Goal: Communication & Community: Answer question/provide support

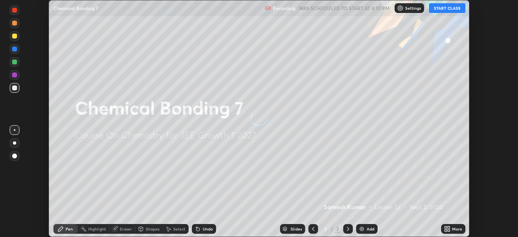
scroll to position [237, 518]
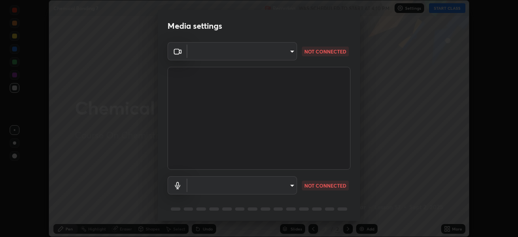
type input "14b787caa3234b54c591ffd1cb0d0a7c9d8495057a62f752d7397f13ea7eb8b5"
type input "communications"
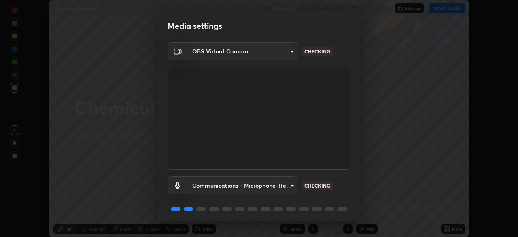
click at [292, 52] on body "Erase all Chemical Bonding 7 Recording WAS SCHEDULED TO START AT 4:10 PM Settin…" at bounding box center [259, 118] width 518 height 237
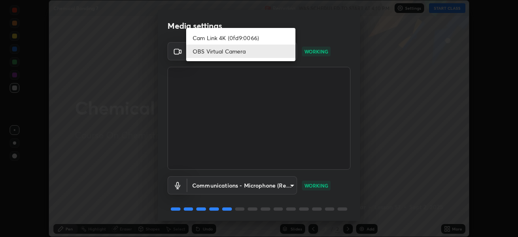
click at [391, 192] on div at bounding box center [259, 118] width 518 height 237
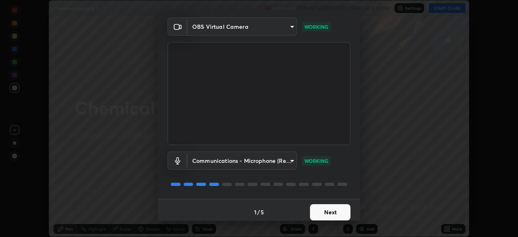
scroll to position [29, 0]
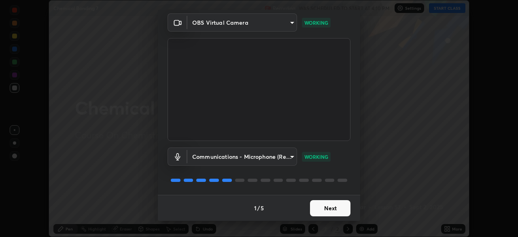
click at [325, 213] on button "Next" at bounding box center [330, 208] width 40 height 16
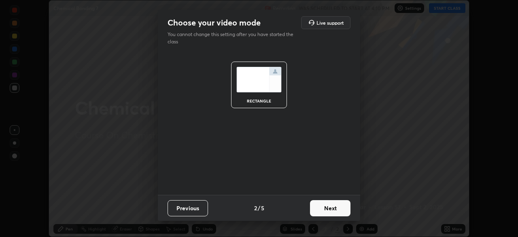
scroll to position [0, 0]
click at [332, 206] on button "Next" at bounding box center [330, 208] width 40 height 16
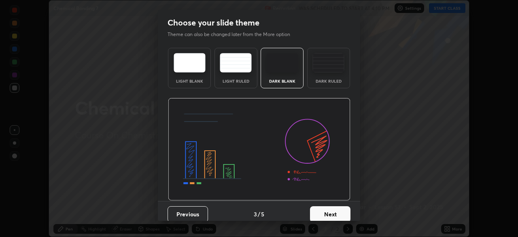
click at [332, 218] on button "Next" at bounding box center [330, 214] width 40 height 16
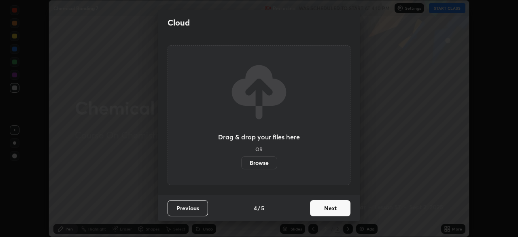
click at [331, 210] on button "Next" at bounding box center [330, 208] width 40 height 16
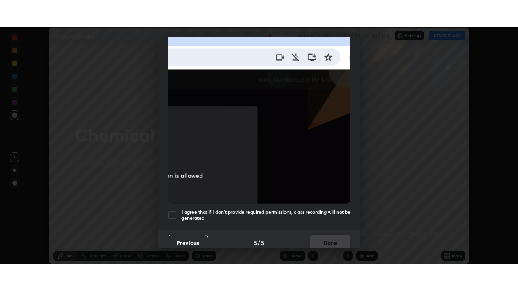
scroll to position [194, 0]
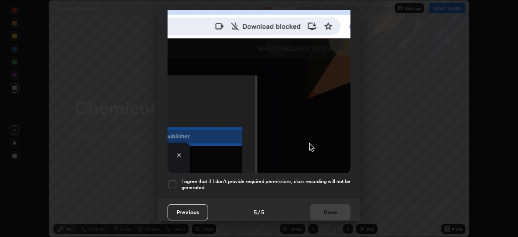
click at [169, 182] on div at bounding box center [172, 184] width 10 height 10
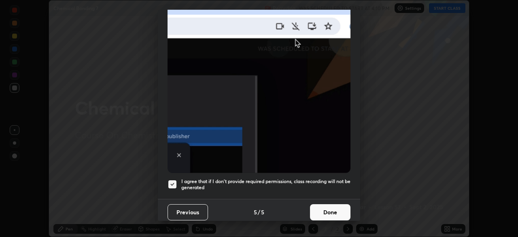
click at [327, 209] on button "Done" at bounding box center [330, 212] width 40 height 16
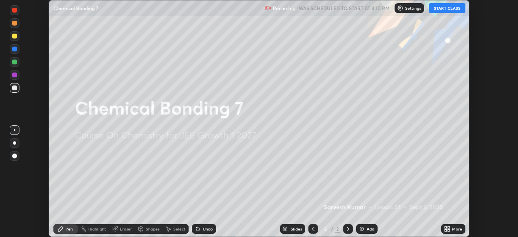
click at [446, 6] on button "START CLASS" at bounding box center [447, 8] width 36 height 10
click at [444, 8] on button "START CLASS" at bounding box center [447, 8] width 36 height 10
click at [453, 226] on div "More" at bounding box center [457, 228] width 10 height 4
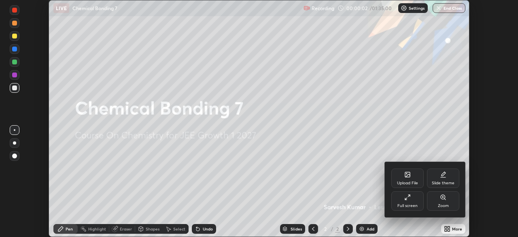
click at [408, 202] on div "Full screen" at bounding box center [407, 200] width 32 height 19
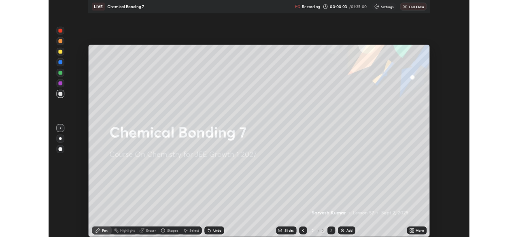
scroll to position [291, 518]
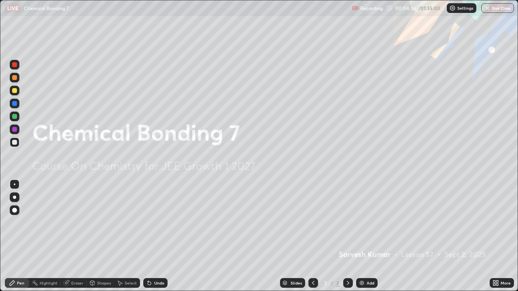
click at [345, 236] on icon at bounding box center [347, 283] width 6 height 6
click at [364, 236] on div "Add" at bounding box center [366, 283] width 21 height 10
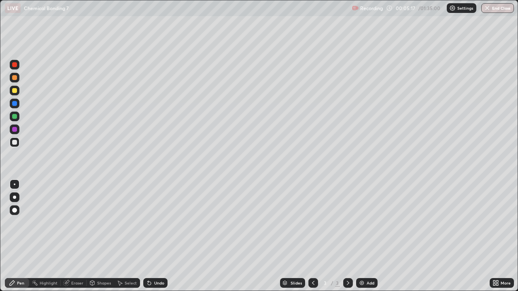
click at [15, 77] on div at bounding box center [14, 77] width 5 height 5
click at [9, 139] on div at bounding box center [14, 142] width 13 height 13
click at [75, 236] on div "Eraser" at bounding box center [77, 283] width 12 height 4
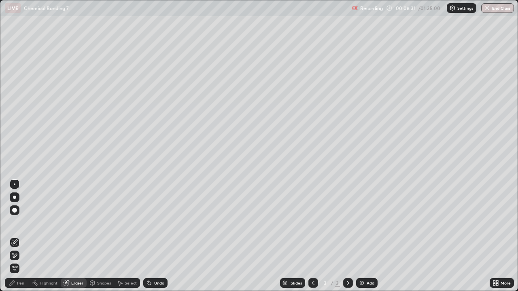
click at [20, 236] on div "Pen" at bounding box center [20, 283] width 7 height 4
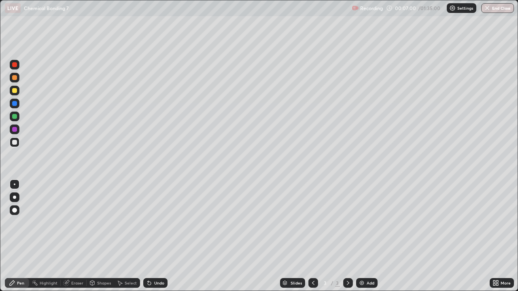
click at [72, 236] on div "Eraser" at bounding box center [77, 283] width 12 height 4
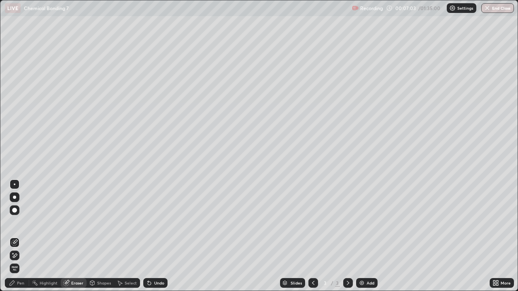
click at [16, 236] on div "Pen" at bounding box center [17, 283] width 24 height 10
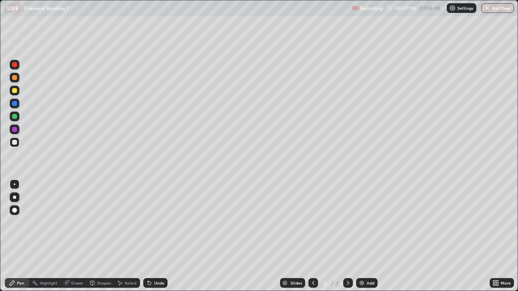
click at [71, 236] on div "Eraser" at bounding box center [77, 283] width 12 height 4
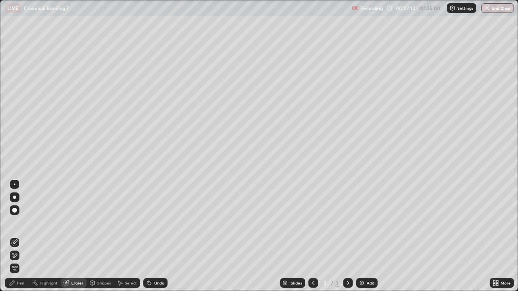
click at [19, 236] on div "Pen" at bounding box center [20, 283] width 7 height 4
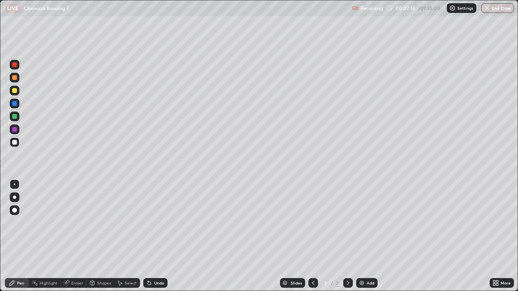
click at [129, 236] on div "Select" at bounding box center [127, 283] width 26 height 10
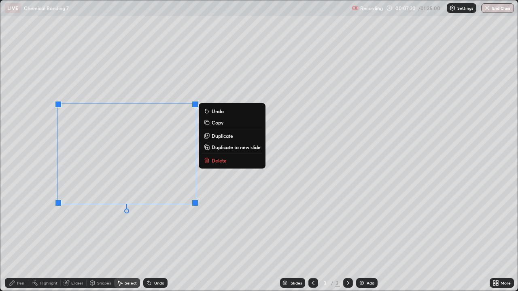
click at [223, 138] on p "Duplicate" at bounding box center [221, 136] width 21 height 6
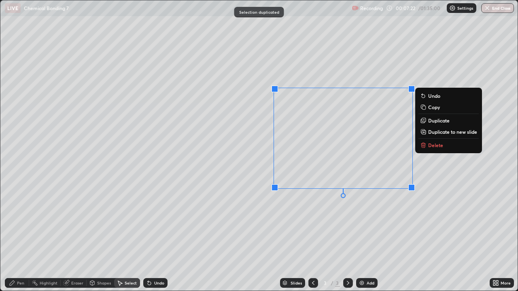
click at [76, 236] on div "Eraser" at bounding box center [77, 283] width 12 height 4
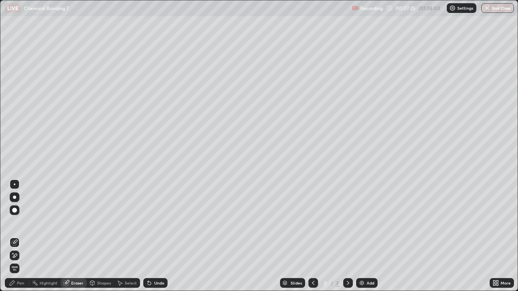
click at [17, 236] on div "Pen" at bounding box center [20, 283] width 7 height 4
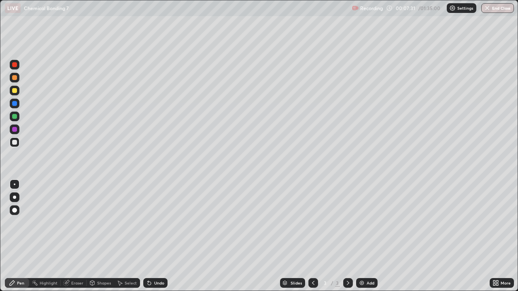
click at [75, 236] on div "Eraser" at bounding box center [77, 283] width 12 height 4
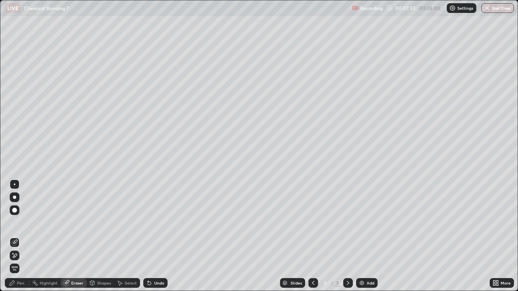
click at [23, 236] on div "Pen" at bounding box center [20, 283] width 7 height 4
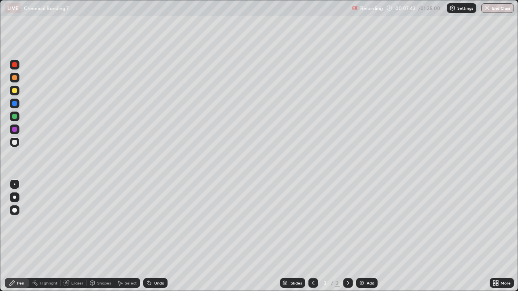
click at [74, 236] on div "Eraser" at bounding box center [74, 283] width 26 height 10
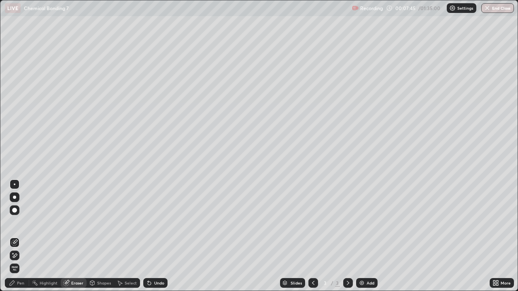
click at [17, 236] on div "Pen" at bounding box center [17, 283] width 24 height 10
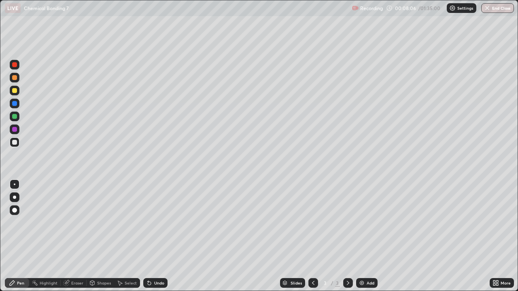
click at [77, 236] on div "Eraser" at bounding box center [74, 283] width 26 height 10
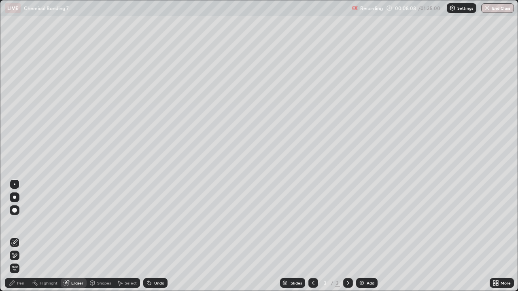
click at [26, 236] on div "Pen" at bounding box center [17, 283] width 24 height 10
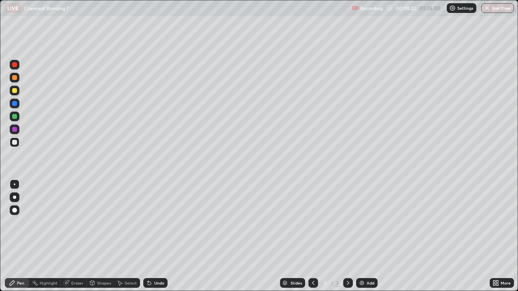
click at [370, 236] on div "Add" at bounding box center [370, 283] width 8 height 4
click at [14, 80] on div at bounding box center [14, 77] width 5 height 5
click at [77, 236] on div "Eraser" at bounding box center [77, 283] width 12 height 4
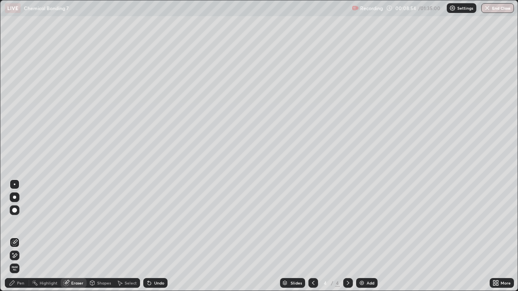
click at [17, 236] on div at bounding box center [15, 256] width 10 height 10
click at [19, 236] on div "Pen" at bounding box center [20, 283] width 7 height 4
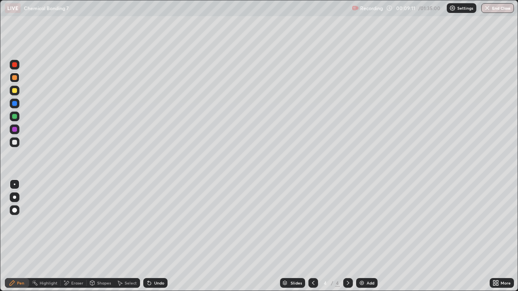
click at [16, 144] on div at bounding box center [14, 142] width 5 height 5
click at [310, 236] on icon at bounding box center [313, 283] width 6 height 6
click at [351, 236] on div at bounding box center [348, 283] width 10 height 16
click at [131, 236] on div "Select" at bounding box center [127, 283] width 26 height 10
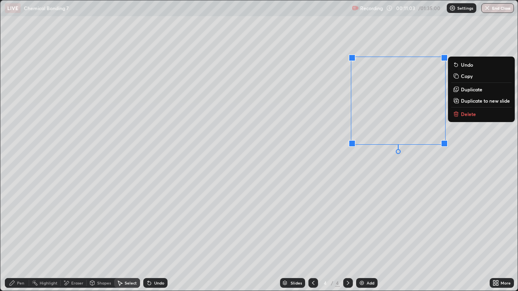
click at [455, 112] on icon at bounding box center [455, 112] width 3 height 1
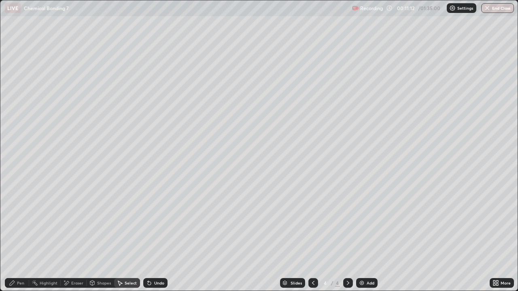
click at [17, 236] on div "Pen" at bounding box center [20, 283] width 7 height 4
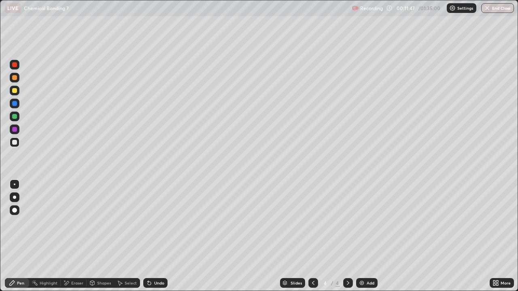
click at [369, 236] on div "Add" at bounding box center [366, 283] width 21 height 10
click at [15, 78] on div at bounding box center [14, 77] width 5 height 5
click at [11, 144] on div at bounding box center [15, 142] width 10 height 10
click at [13, 114] on div at bounding box center [14, 116] width 5 height 5
click at [75, 236] on div "Eraser" at bounding box center [77, 283] width 12 height 4
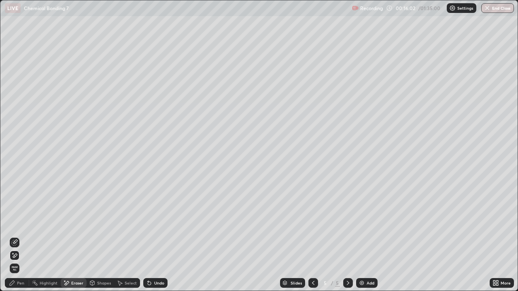
click at [20, 236] on div "Pen" at bounding box center [20, 283] width 7 height 4
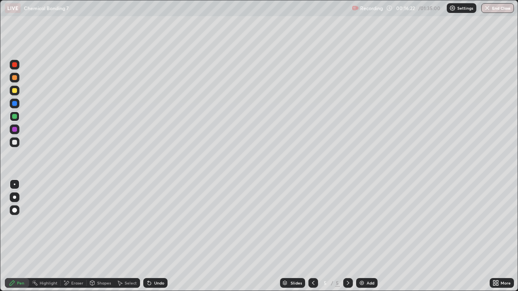
click at [15, 142] on div at bounding box center [14, 142] width 5 height 5
click at [158, 236] on div "Undo" at bounding box center [155, 283] width 24 height 10
click at [358, 236] on div "Add" at bounding box center [366, 283] width 21 height 10
click at [363, 236] on img at bounding box center [361, 283] width 6 height 6
click at [317, 236] on div at bounding box center [313, 283] width 10 height 16
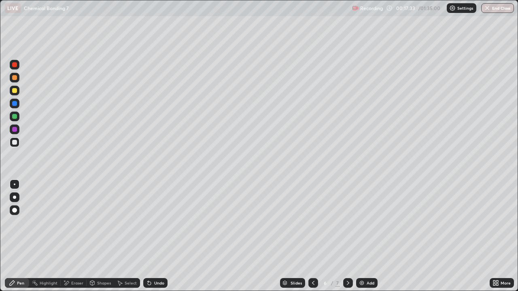
click at [312, 236] on icon at bounding box center [313, 283] width 6 height 6
click at [347, 236] on icon at bounding box center [347, 283] width 6 height 6
click at [16, 117] on div at bounding box center [14, 116] width 5 height 5
click at [344, 236] on icon at bounding box center [347, 283] width 6 height 6
click at [18, 143] on div at bounding box center [15, 142] width 10 height 10
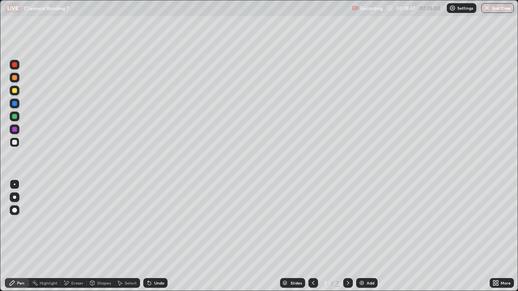
click at [17, 91] on div at bounding box center [14, 90] width 5 height 5
click at [12, 143] on div at bounding box center [14, 142] width 5 height 5
click at [72, 236] on div "Eraser" at bounding box center [77, 283] width 12 height 4
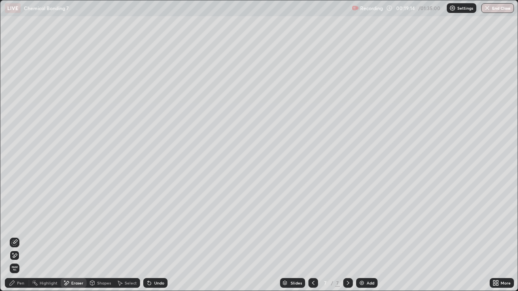
click at [17, 236] on div "Pen" at bounding box center [20, 283] width 7 height 4
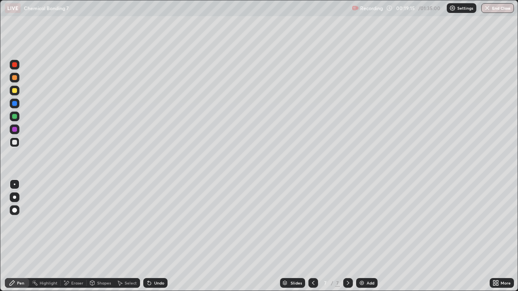
click at [18, 90] on div at bounding box center [15, 91] width 10 height 10
click at [77, 236] on div "Eraser" at bounding box center [74, 283] width 26 height 10
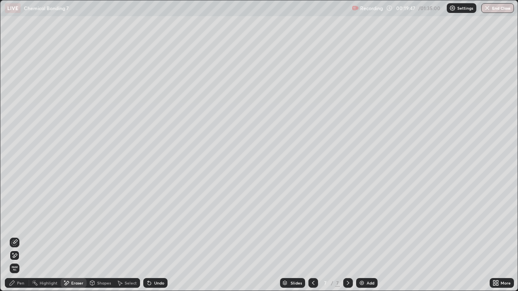
click at [23, 236] on div "Pen" at bounding box center [17, 283] width 24 height 10
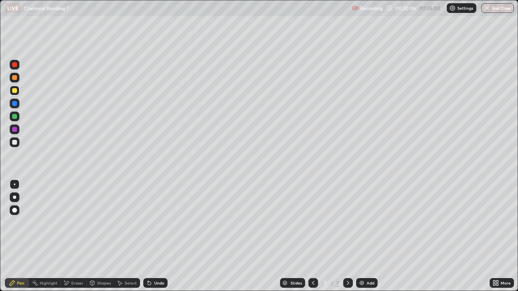
click at [369, 236] on div "Add" at bounding box center [370, 283] width 8 height 4
click at [499, 236] on div "More" at bounding box center [501, 283] width 24 height 10
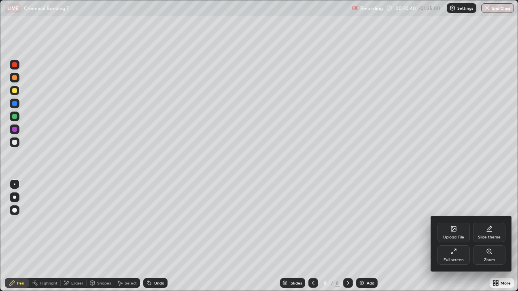
click at [448, 228] on div "Upload File" at bounding box center [453, 232] width 32 height 19
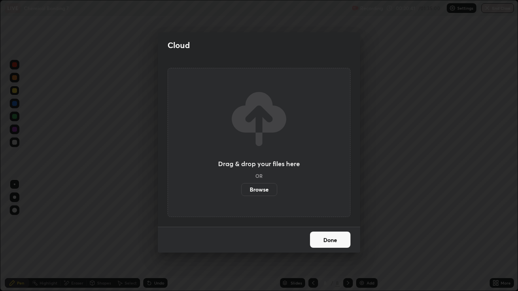
click at [265, 186] on label "Browse" at bounding box center [259, 189] width 36 height 13
click at [241, 186] on input "Browse" at bounding box center [241, 189] width 0 height 13
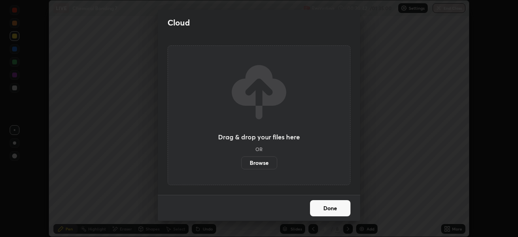
scroll to position [40195, 39914]
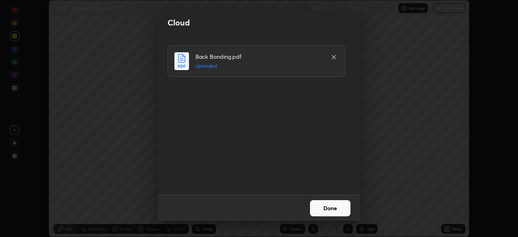
click at [332, 207] on button "Done" at bounding box center [330, 208] width 40 height 16
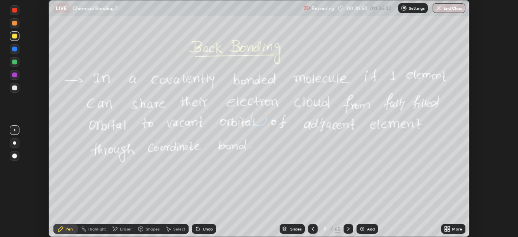
click at [446, 228] on icon at bounding box center [445, 227] width 2 height 2
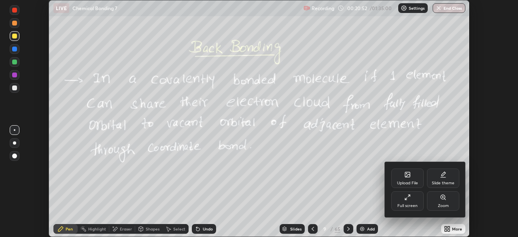
click at [292, 227] on div at bounding box center [259, 118] width 518 height 237
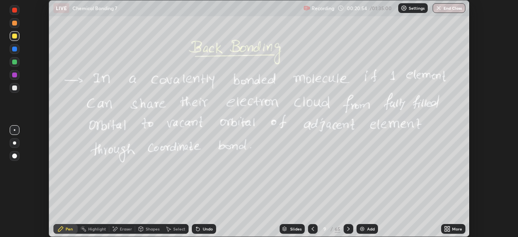
click at [290, 226] on div "Slides" at bounding box center [295, 228] width 11 height 4
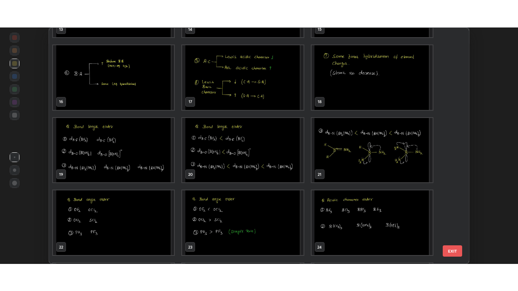
scroll to position [350, 0]
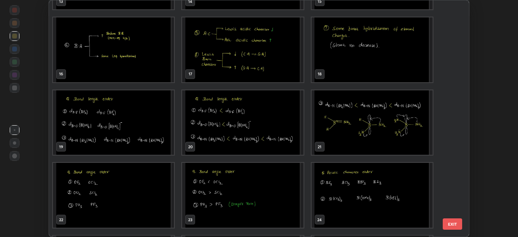
click at [270, 126] on img "grid" at bounding box center [242, 122] width 121 height 65
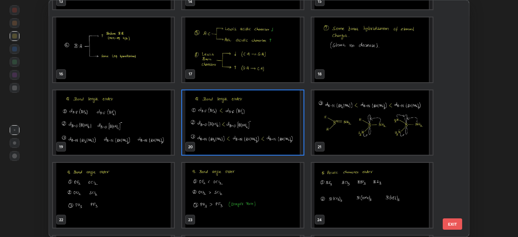
click at [273, 123] on img "grid" at bounding box center [242, 122] width 121 height 65
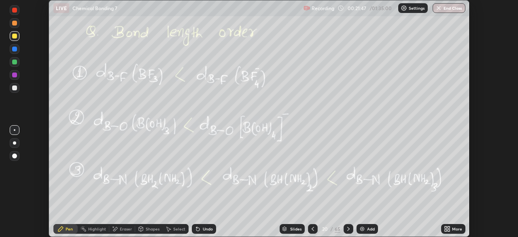
click at [445, 229] on icon at bounding box center [445, 230] width 2 height 2
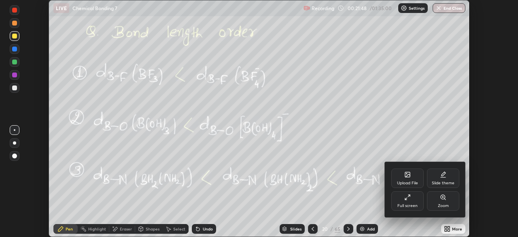
click at [410, 207] on div "Full screen" at bounding box center [407, 205] width 20 height 4
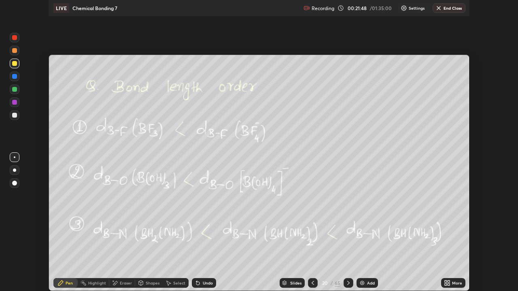
scroll to position [291, 518]
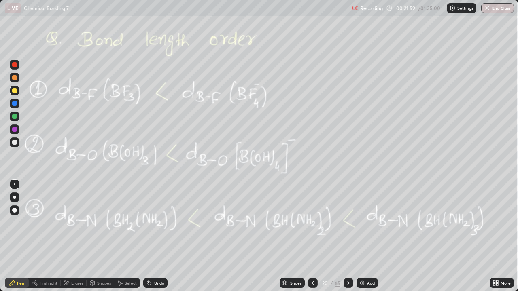
click at [292, 236] on div "Slides" at bounding box center [295, 283] width 11 height 4
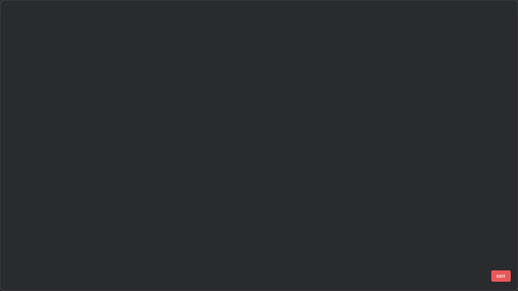
scroll to position [0, 0]
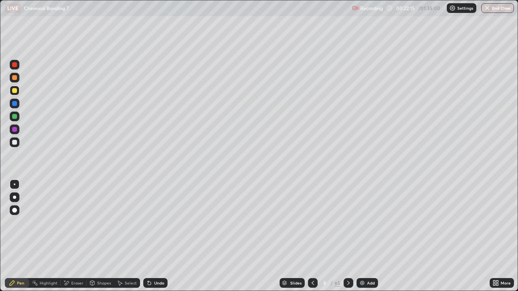
click at [15, 77] on div at bounding box center [14, 77] width 5 height 5
click at [363, 236] on img at bounding box center [362, 283] width 6 height 6
click at [14, 80] on div at bounding box center [14, 77] width 5 height 5
click at [158, 236] on div "Undo" at bounding box center [159, 283] width 10 height 4
click at [154, 236] on div "Undo" at bounding box center [155, 283] width 24 height 10
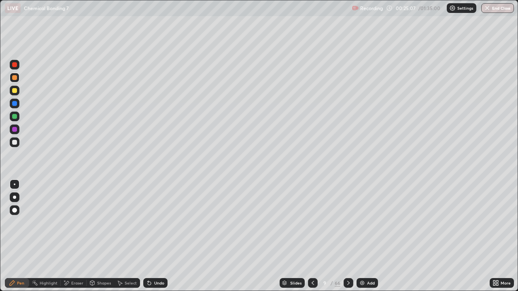
click at [11, 144] on div at bounding box center [15, 142] width 10 height 10
click at [15, 145] on div at bounding box center [15, 142] width 10 height 10
click at [16, 78] on div at bounding box center [14, 77] width 5 height 5
click at [15, 142] on div at bounding box center [14, 142] width 5 height 5
click at [372, 236] on div "Add" at bounding box center [366, 283] width 21 height 10
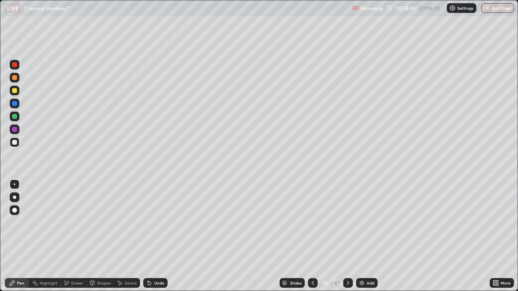
click at [347, 236] on icon at bounding box center [347, 283] width 6 height 6
click at [313, 236] on icon at bounding box center [312, 283] width 6 height 6
click at [12, 77] on div at bounding box center [14, 77] width 5 height 5
click at [15, 142] on div at bounding box center [14, 142] width 5 height 5
click at [14, 119] on div at bounding box center [15, 117] width 10 height 10
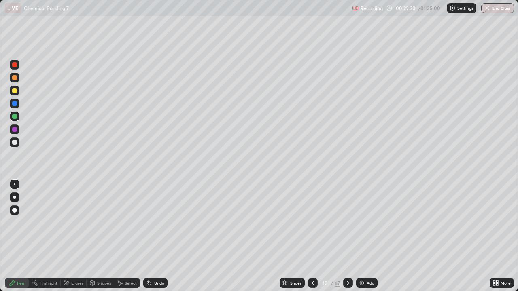
click at [16, 118] on div at bounding box center [14, 116] width 5 height 5
click at [17, 144] on div at bounding box center [15, 142] width 10 height 10
click at [67, 236] on icon at bounding box center [67, 283] width 4 height 4
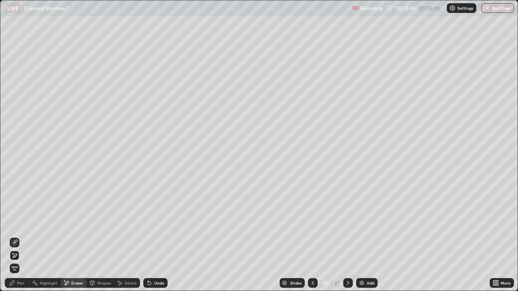
click at [19, 236] on div "Pen" at bounding box center [17, 283] width 24 height 10
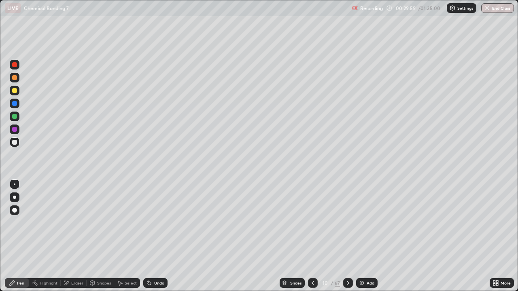
click at [15, 104] on div at bounding box center [14, 103] width 5 height 5
click at [347, 236] on icon at bounding box center [347, 283] width 6 height 6
click at [350, 236] on icon at bounding box center [347, 283] width 6 height 6
click at [351, 236] on div at bounding box center [348, 283] width 10 height 10
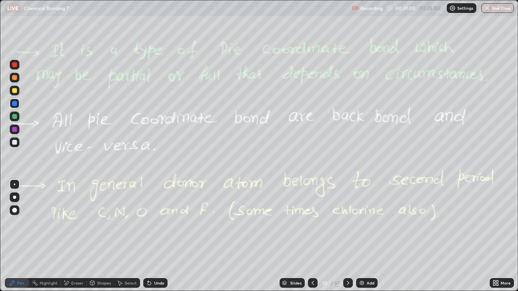
click at [351, 236] on div at bounding box center [348, 283] width 10 height 10
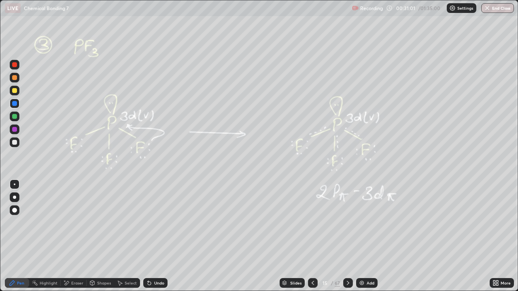
click at [350, 236] on div at bounding box center [348, 283] width 10 height 10
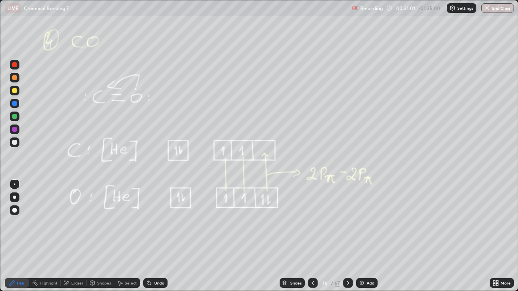
click at [349, 236] on div at bounding box center [348, 283] width 10 height 10
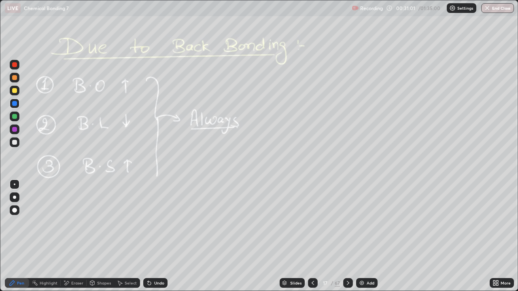
click at [349, 236] on div at bounding box center [348, 283] width 10 height 10
click at [348, 236] on div at bounding box center [348, 283] width 10 height 10
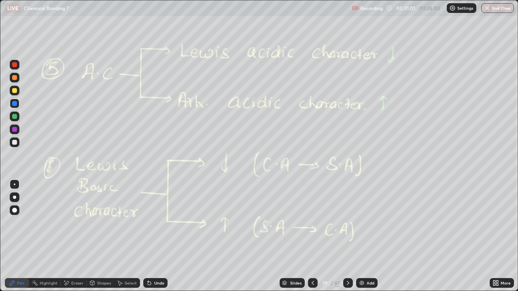
click at [348, 236] on icon at bounding box center [347, 283] width 6 height 6
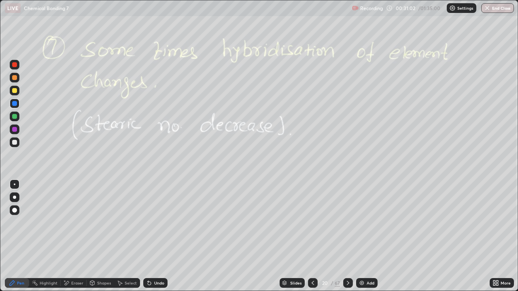
click at [348, 236] on icon at bounding box center [347, 283] width 6 height 6
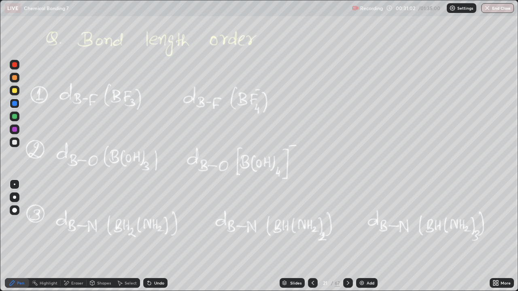
click at [349, 236] on icon at bounding box center [347, 283] width 6 height 6
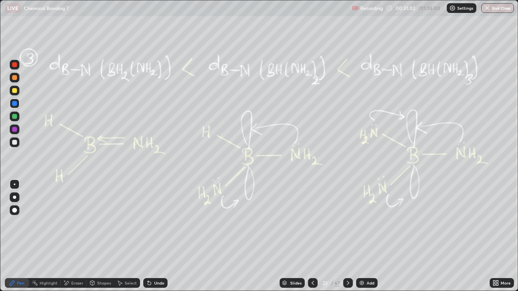
click at [349, 236] on icon at bounding box center [347, 283] width 6 height 6
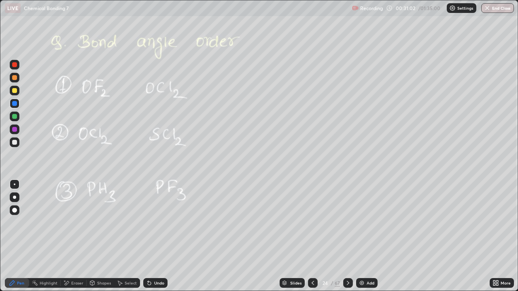
click at [348, 236] on icon at bounding box center [347, 283] width 2 height 4
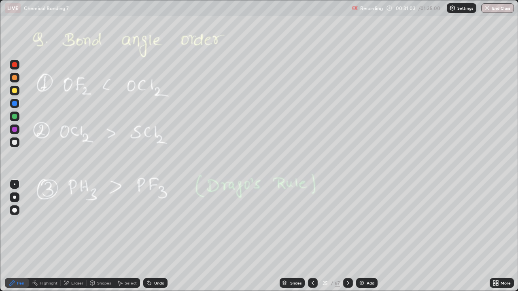
click at [348, 236] on icon at bounding box center [347, 283] width 6 height 6
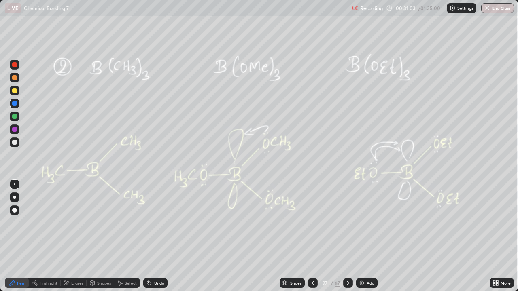
click at [349, 236] on icon at bounding box center [347, 283] width 6 height 6
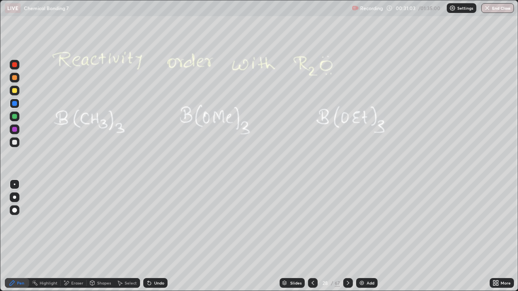
click at [349, 236] on icon at bounding box center [347, 283] width 6 height 6
click at [348, 236] on icon at bounding box center [347, 283] width 6 height 6
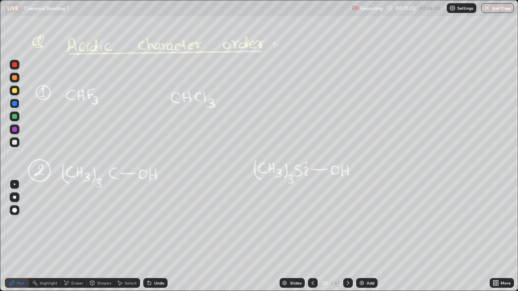
click at [347, 236] on icon at bounding box center [347, 283] width 6 height 6
click at [350, 236] on icon at bounding box center [347, 283] width 6 height 6
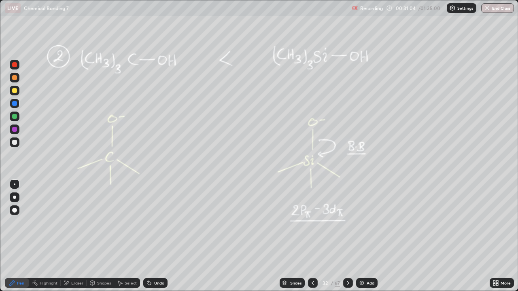
click at [349, 236] on icon at bounding box center [347, 283] width 6 height 6
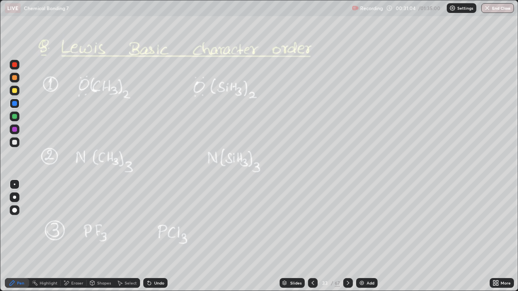
click at [349, 236] on icon at bounding box center [347, 283] width 6 height 6
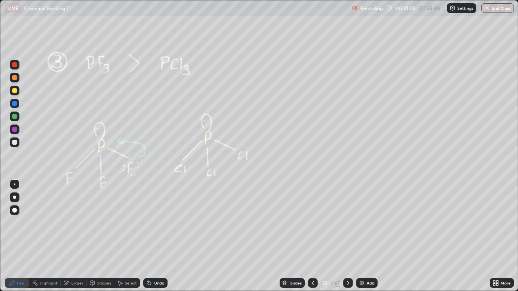
click at [349, 236] on icon at bounding box center [347, 283] width 6 height 6
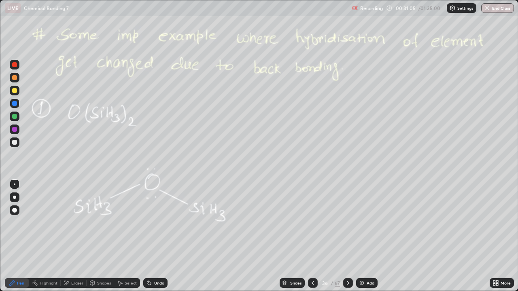
click at [348, 236] on icon at bounding box center [347, 283] width 6 height 6
click at [349, 236] on icon at bounding box center [347, 283] width 6 height 6
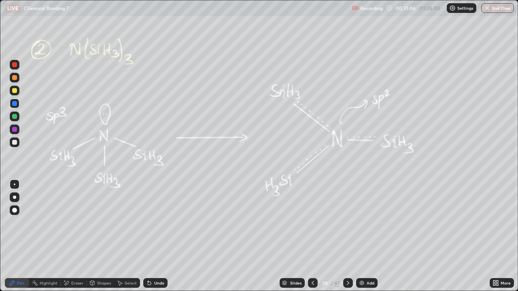
click at [349, 236] on icon at bounding box center [347, 283] width 6 height 6
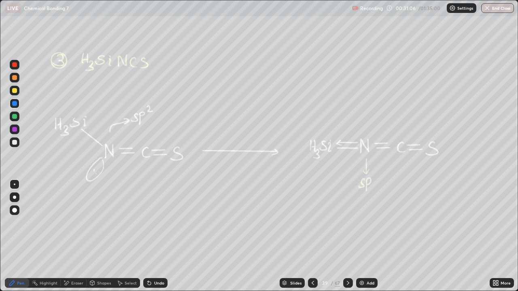
click at [348, 236] on icon at bounding box center [347, 283] width 6 height 6
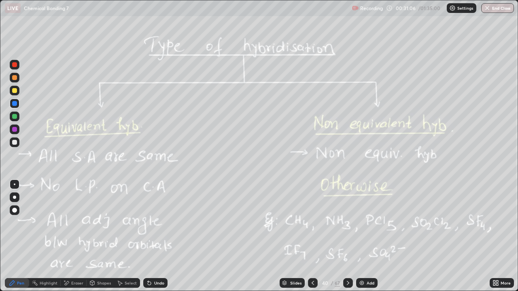
click at [349, 236] on icon at bounding box center [347, 283] width 6 height 6
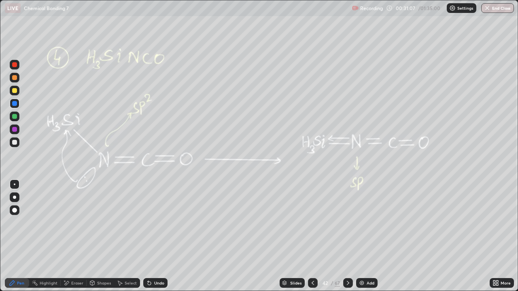
click at [349, 236] on icon at bounding box center [347, 283] width 6 height 6
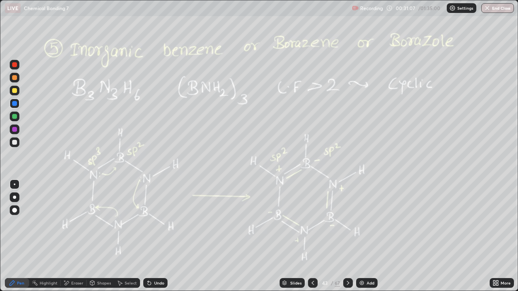
click at [349, 236] on icon at bounding box center [347, 283] width 6 height 6
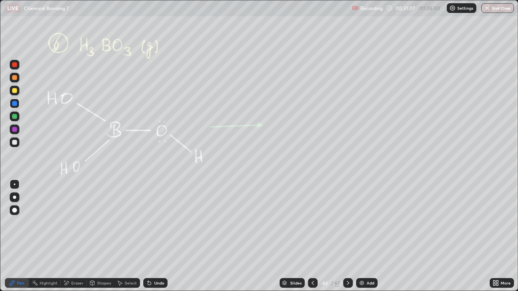
click at [349, 236] on icon at bounding box center [347, 283] width 6 height 6
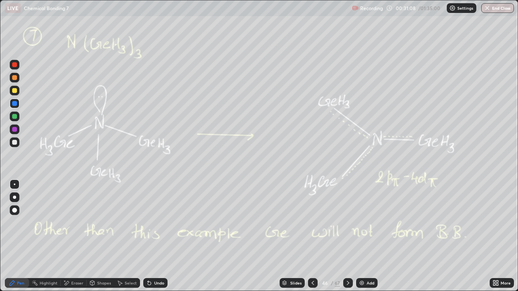
click at [350, 236] on icon at bounding box center [347, 283] width 6 height 6
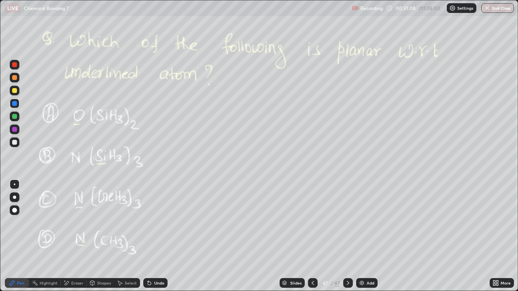
click at [350, 236] on icon at bounding box center [347, 283] width 6 height 6
click at [351, 236] on div at bounding box center [348, 283] width 10 height 10
click at [350, 236] on icon at bounding box center [347, 283] width 6 height 6
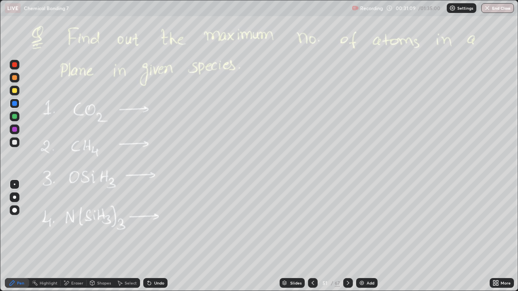
click at [349, 236] on icon at bounding box center [347, 283] width 6 height 6
click at [351, 236] on div at bounding box center [348, 283] width 10 height 10
click at [350, 236] on icon at bounding box center [347, 283] width 6 height 6
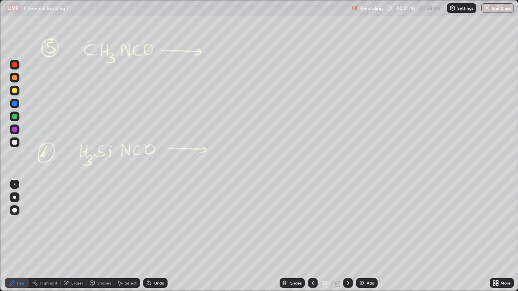
click at [353, 236] on div "Slides 54 / 67 Add" at bounding box center [328, 283] width 322 height 16
click at [351, 236] on div at bounding box center [348, 283] width 10 height 10
click at [352, 236] on div "Slides 55 / 67 Add" at bounding box center [328, 283] width 322 height 16
click at [353, 236] on div "Slides 55 / 67 Add" at bounding box center [328, 283] width 322 height 16
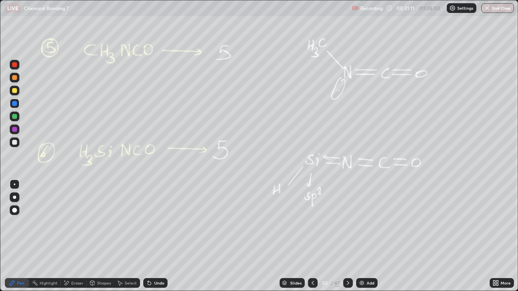
click at [353, 236] on div "Slides 55 / 67 Add" at bounding box center [328, 283] width 322 height 16
click at [348, 236] on div at bounding box center [348, 283] width 10 height 10
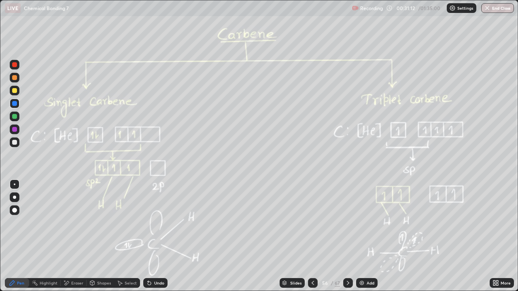
click at [347, 236] on icon at bounding box center [347, 283] width 6 height 6
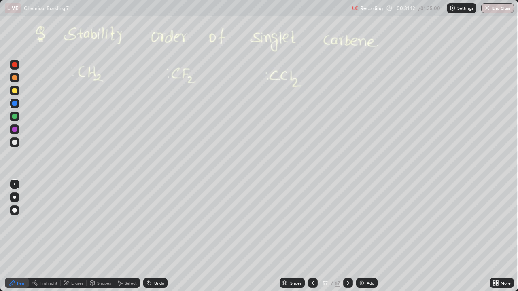
click at [348, 236] on icon at bounding box center [347, 283] width 6 height 6
click at [347, 236] on icon at bounding box center [347, 283] width 2 height 4
click at [349, 236] on icon at bounding box center [347, 283] width 6 height 6
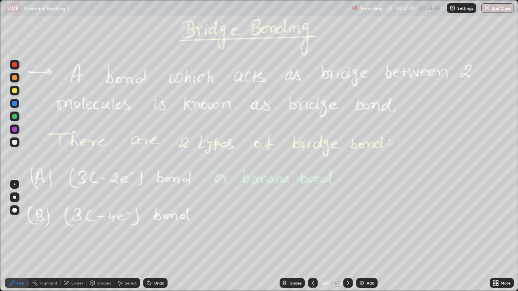
click at [313, 236] on icon at bounding box center [312, 283] width 6 height 6
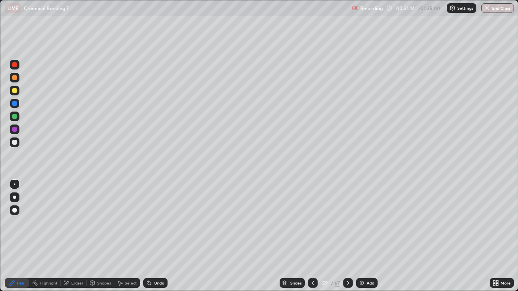
click at [313, 236] on div at bounding box center [313, 283] width 10 height 10
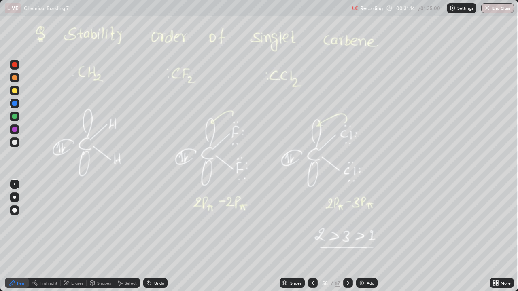
click at [313, 236] on icon at bounding box center [312, 283] width 6 height 6
click at [315, 236] on div at bounding box center [313, 283] width 10 height 10
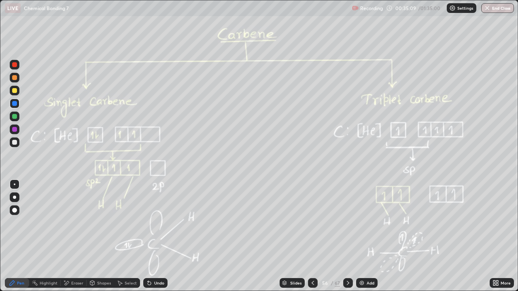
click at [148, 236] on icon at bounding box center [149, 283] width 3 height 3
click at [346, 236] on icon at bounding box center [347, 283] width 6 height 6
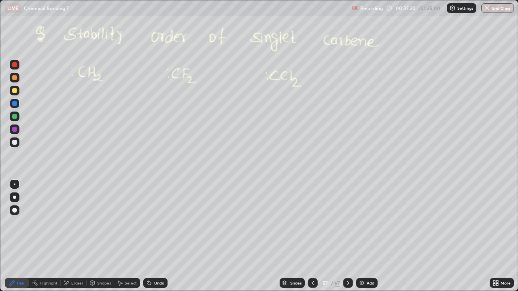
click at [346, 236] on icon at bounding box center [347, 283] width 6 height 6
click at [14, 81] on div at bounding box center [15, 78] width 10 height 10
click at [311, 236] on div at bounding box center [313, 283] width 10 height 10
click at [302, 236] on div "Slides" at bounding box center [291, 283] width 25 height 10
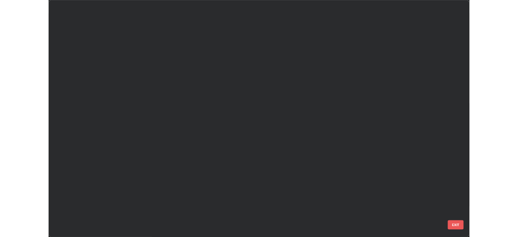
scroll to position [288, 513]
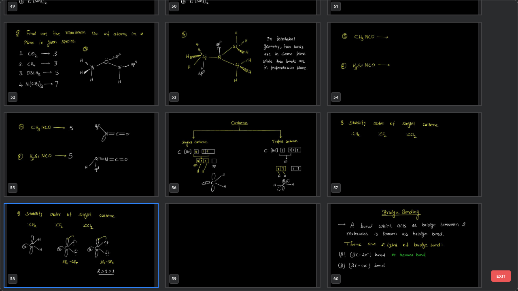
click at [224, 173] on img "grid" at bounding box center [242, 154] width 153 height 83
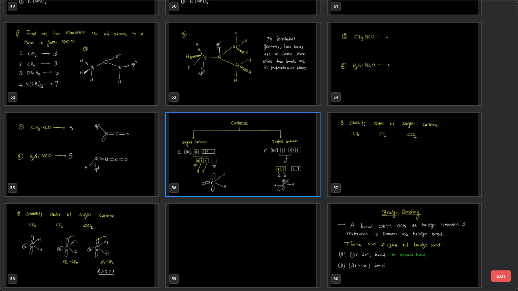
click at [222, 171] on img "grid" at bounding box center [242, 154] width 153 height 83
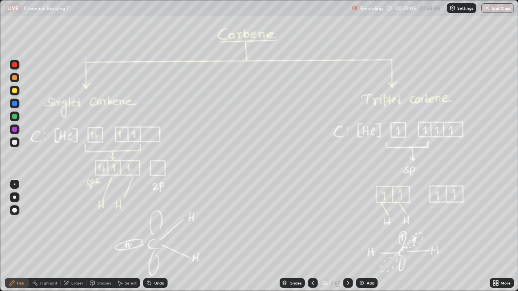
click at [347, 236] on icon at bounding box center [347, 283] width 6 height 6
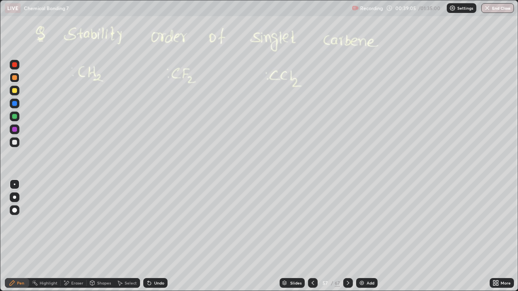
click at [348, 236] on icon at bounding box center [347, 283] width 2 height 4
click at [345, 236] on icon at bounding box center [347, 283] width 6 height 6
click at [17, 77] on div at bounding box center [14, 77] width 5 height 5
click at [16, 142] on div at bounding box center [14, 142] width 5 height 5
click at [346, 236] on div at bounding box center [348, 283] width 10 height 10
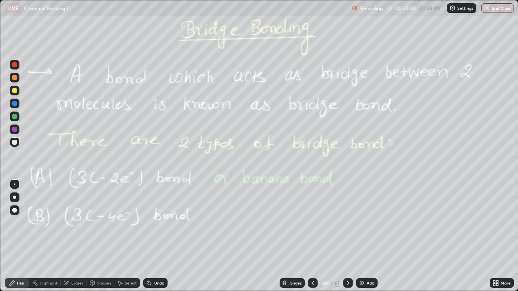
click at [311, 236] on icon at bounding box center [312, 283] width 6 height 6
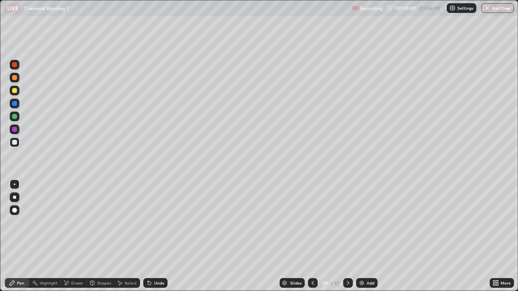
click at [16, 93] on div at bounding box center [14, 90] width 5 height 5
click at [15, 116] on div at bounding box center [14, 116] width 5 height 5
click at [14, 143] on div at bounding box center [14, 142] width 5 height 5
click at [126, 236] on div "Select" at bounding box center [131, 283] width 12 height 4
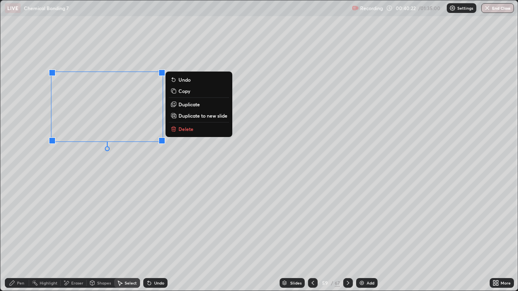
click at [185, 125] on button "Delete" at bounding box center [199, 129] width 60 height 10
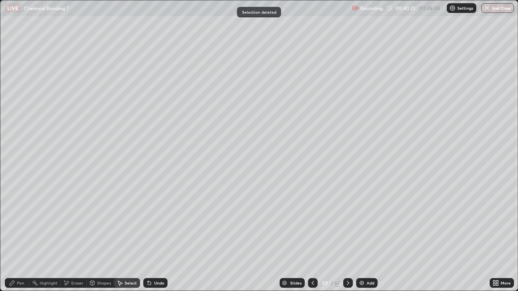
click at [20, 236] on div "Pen" at bounding box center [20, 283] width 7 height 4
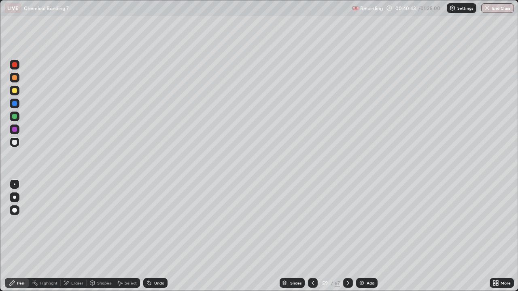
click at [14, 116] on div at bounding box center [14, 116] width 5 height 5
click at [6, 0] on div "LIVE Chemical Bonding 7" at bounding box center [177, 8] width 344 height 16
click at [5, 0] on div "LIVE Chemical Bonding 7" at bounding box center [177, 8] width 344 height 16
click at [70, 236] on div "Eraser" at bounding box center [74, 283] width 26 height 10
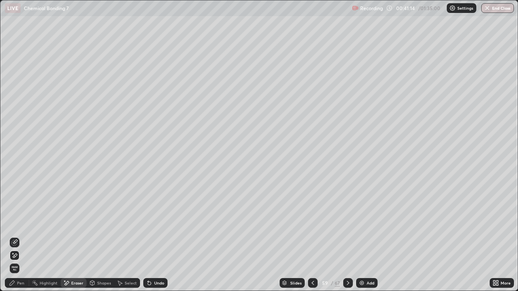
click at [15, 236] on div "Pen" at bounding box center [17, 283] width 24 height 16
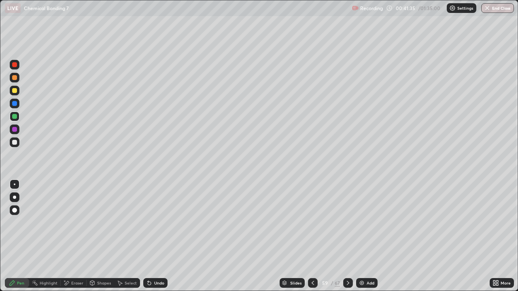
click at [73, 236] on div "Eraser" at bounding box center [77, 283] width 12 height 4
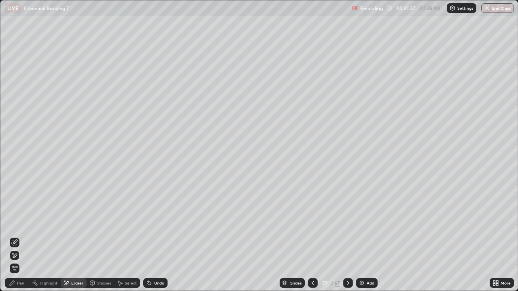
click at [17, 236] on div "Pen" at bounding box center [17, 283] width 24 height 10
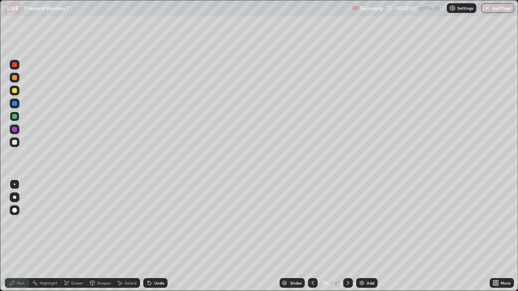
click at [154, 236] on div "Undo" at bounding box center [155, 283] width 24 height 10
click at [74, 236] on div "Eraser" at bounding box center [77, 283] width 12 height 4
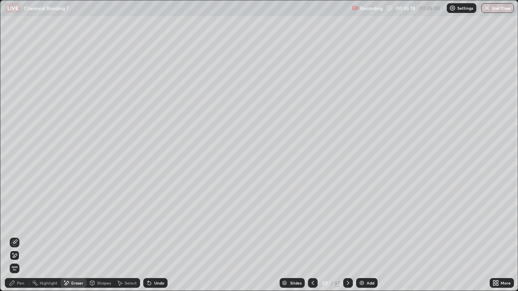
click at [344, 236] on div at bounding box center [348, 283] width 10 height 16
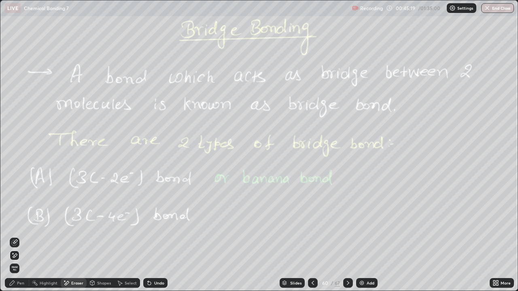
click at [310, 236] on icon at bounding box center [312, 283] width 6 height 6
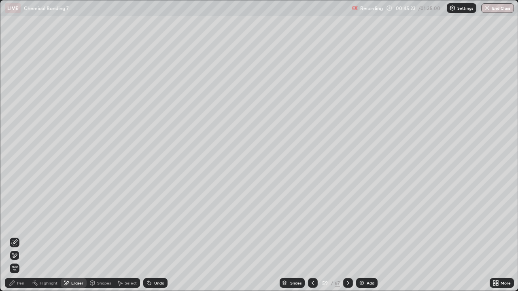
click at [18, 236] on div "Pen" at bounding box center [20, 283] width 7 height 4
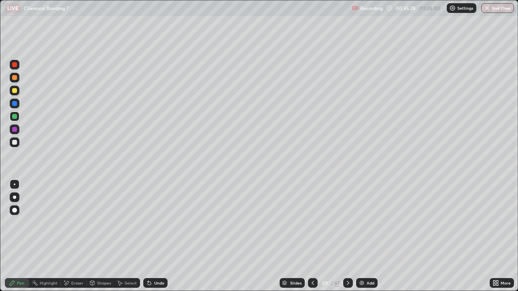
click at [344, 236] on icon at bounding box center [347, 283] width 6 height 6
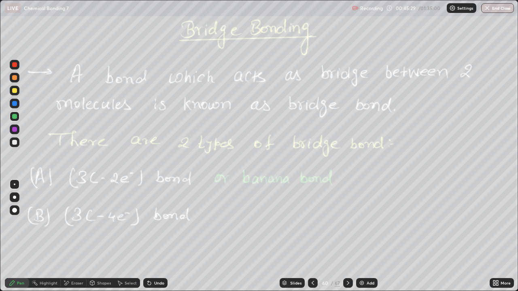
click at [346, 236] on icon at bounding box center [347, 283] width 6 height 6
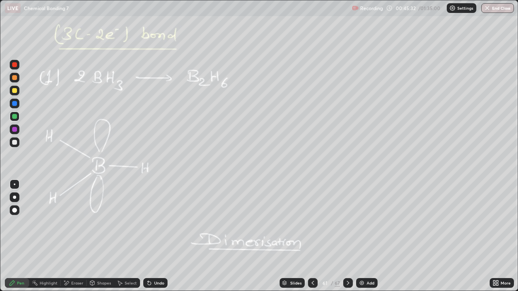
click at [350, 236] on div at bounding box center [348, 283] width 10 height 10
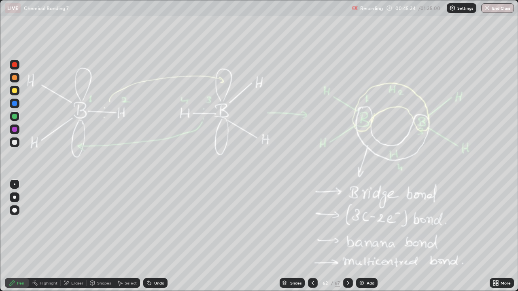
click at [345, 236] on icon at bounding box center [347, 283] width 6 height 6
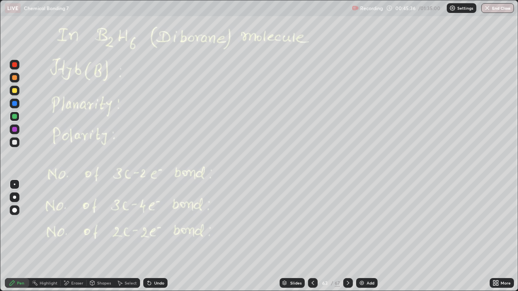
click at [311, 236] on icon at bounding box center [312, 283] width 6 height 6
click at [310, 236] on icon at bounding box center [312, 283] width 6 height 6
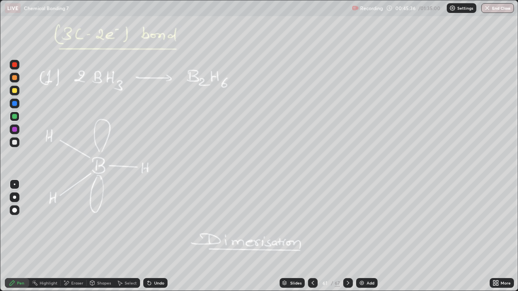
click at [309, 236] on icon at bounding box center [312, 283] width 6 height 6
click at [308, 236] on div at bounding box center [313, 283] width 10 height 10
click at [372, 236] on div "Add" at bounding box center [366, 283] width 21 height 10
click at [351, 236] on div at bounding box center [348, 283] width 10 height 10
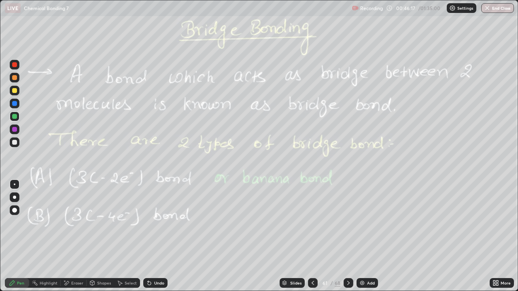
click at [310, 236] on div at bounding box center [313, 283] width 10 height 16
click at [348, 236] on icon at bounding box center [348, 283] width 2 height 4
click at [312, 236] on icon at bounding box center [312, 283] width 6 height 6
click at [73, 236] on div "Eraser" at bounding box center [77, 283] width 12 height 4
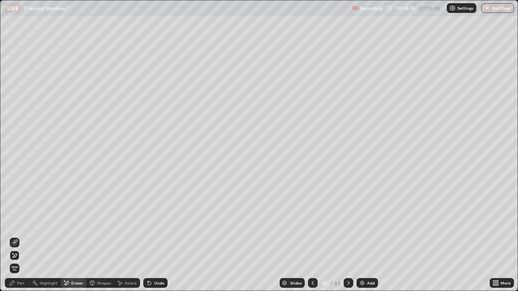
click at [74, 236] on div "Eraser" at bounding box center [74, 283] width 26 height 10
click at [348, 236] on icon at bounding box center [348, 283] width 6 height 6
click at [74, 236] on div "Eraser" at bounding box center [77, 283] width 12 height 4
click at [347, 236] on icon at bounding box center [348, 283] width 6 height 6
click at [312, 236] on icon at bounding box center [312, 283] width 6 height 6
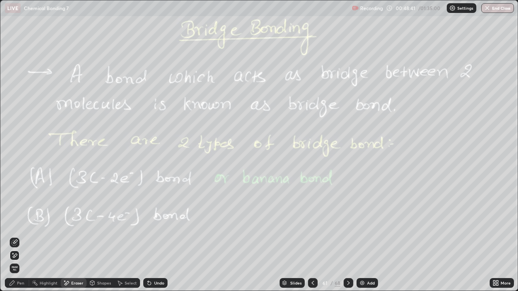
click at [347, 236] on icon at bounding box center [348, 283] width 6 height 6
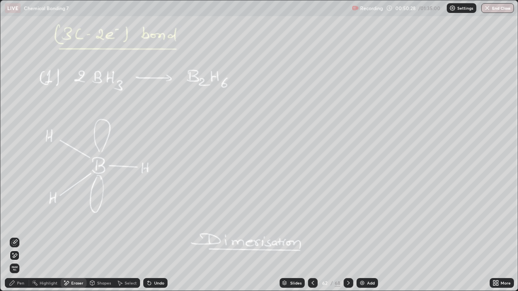
click at [24, 236] on div "Pen" at bounding box center [20, 283] width 7 height 4
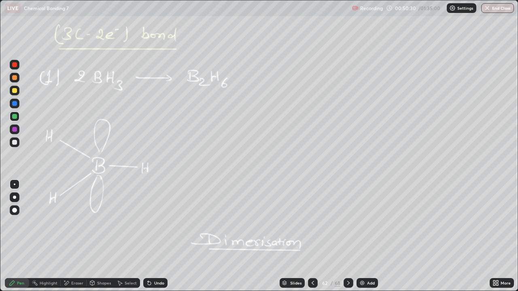
click at [347, 236] on icon at bounding box center [348, 283] width 6 height 6
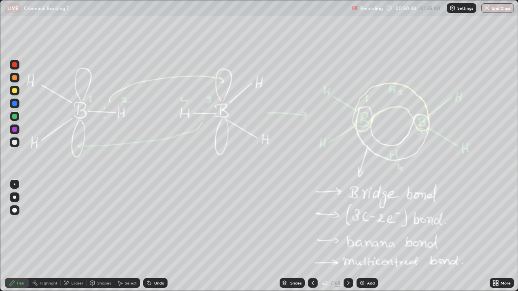
click at [313, 236] on icon at bounding box center [312, 283] width 6 height 6
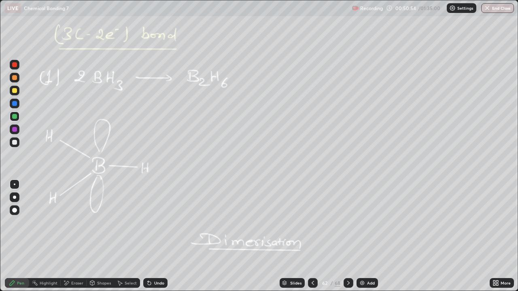
click at [346, 236] on icon at bounding box center [348, 283] width 6 height 6
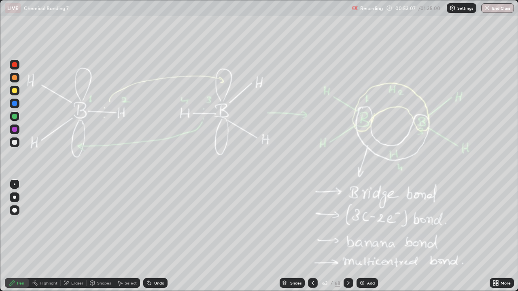
click at [164, 236] on div "Undo" at bounding box center [155, 283] width 24 height 10
click at [163, 236] on div "Undo" at bounding box center [159, 283] width 10 height 4
click at [163, 236] on div "Undo" at bounding box center [155, 283] width 24 height 10
click at [166, 236] on div "Undo" at bounding box center [155, 283] width 24 height 10
click at [165, 236] on div "Undo" at bounding box center [155, 283] width 24 height 10
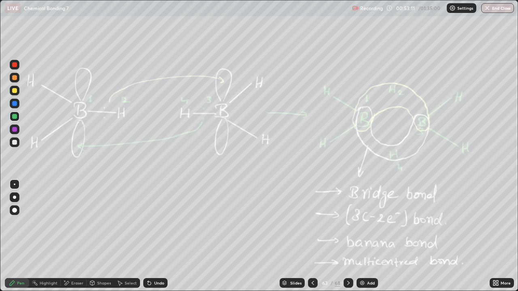
click at [367, 236] on div "Add" at bounding box center [366, 283] width 21 height 10
click at [14, 144] on div at bounding box center [14, 142] width 5 height 5
click at [15, 78] on div at bounding box center [14, 77] width 5 height 5
click at [121, 236] on icon at bounding box center [119, 283] width 6 height 6
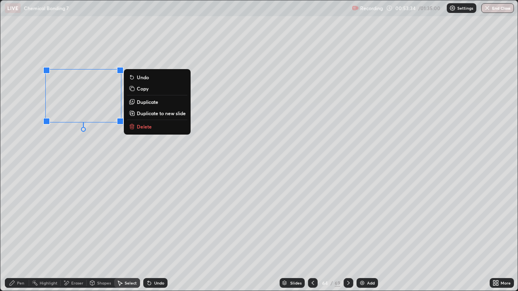
click at [148, 101] on p "Duplicate" at bounding box center [147, 102] width 21 height 6
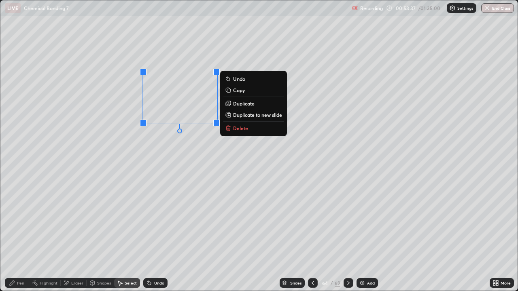
click at [19, 236] on div "Pen" at bounding box center [17, 283] width 24 height 10
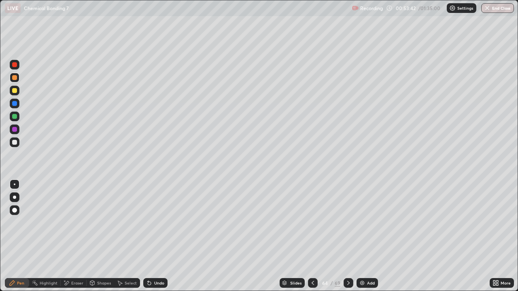
click at [127, 236] on div "Select" at bounding box center [127, 283] width 26 height 10
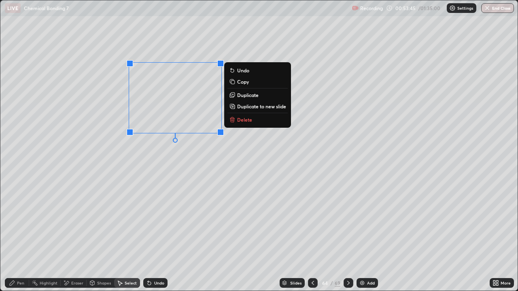
click at [23, 236] on div "Pen" at bounding box center [17, 283] width 24 height 10
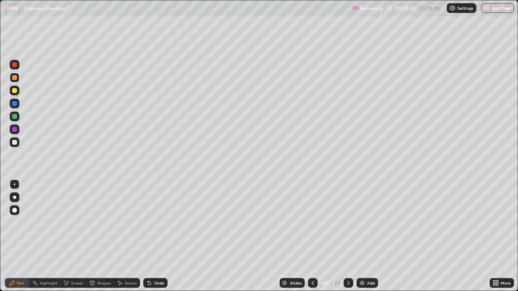
click at [14, 89] on div at bounding box center [14, 90] width 5 height 5
click at [347, 236] on div at bounding box center [348, 283] width 10 height 16
click at [15, 143] on div at bounding box center [14, 142] width 5 height 5
click at [352, 236] on div at bounding box center [348, 283] width 10 height 10
click at [347, 236] on icon at bounding box center [348, 283] width 6 height 6
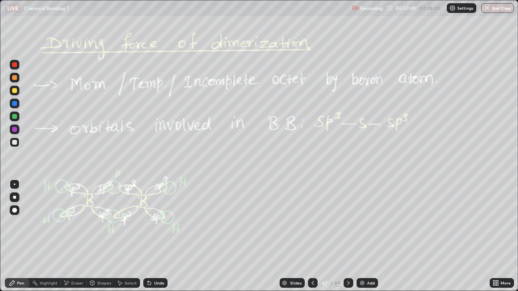
click at [311, 236] on icon at bounding box center [312, 283] width 2 height 4
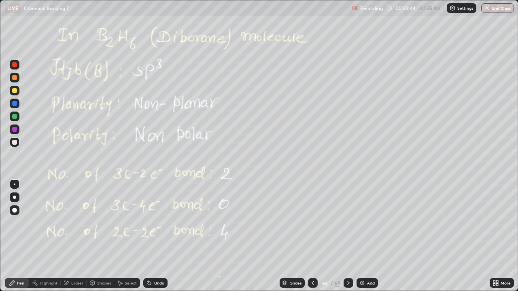
click at [347, 236] on icon at bounding box center [348, 283] width 6 height 6
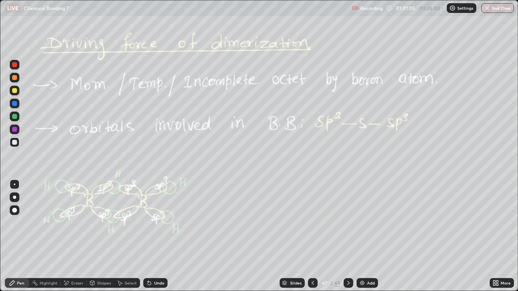
click at [494, 236] on icon at bounding box center [494, 282] width 2 height 2
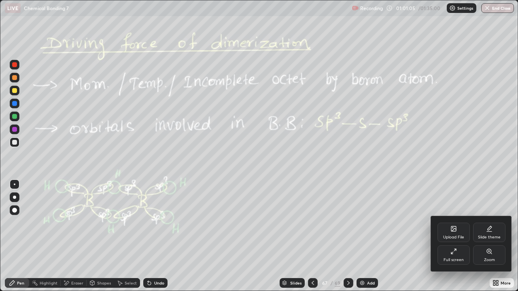
click at [447, 236] on div "Full screen" at bounding box center [453, 254] width 32 height 19
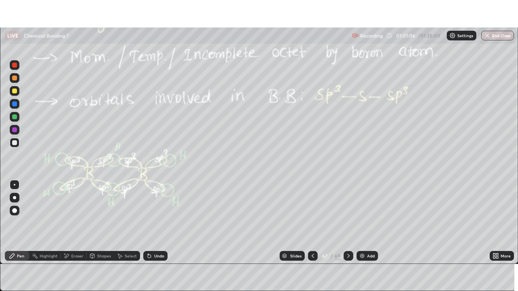
scroll to position [40195, 39914]
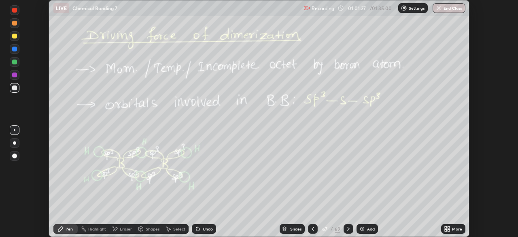
click at [444, 225] on div "More" at bounding box center [453, 229] width 24 height 10
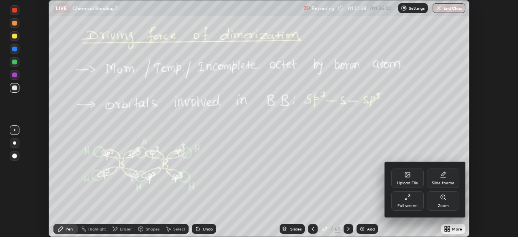
click at [407, 176] on icon at bounding box center [407, 174] width 5 height 5
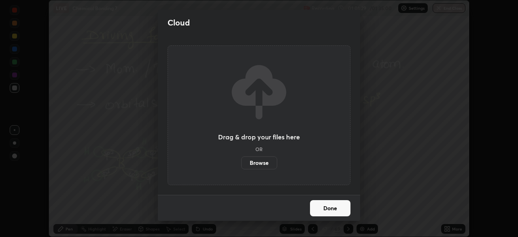
click at [260, 162] on label "Browse" at bounding box center [259, 162] width 36 height 13
click at [241, 162] on input "Browse" at bounding box center [241, 162] width 0 height 13
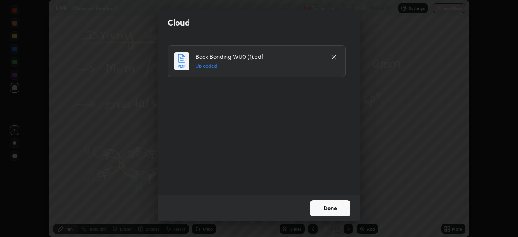
click at [327, 209] on button "Done" at bounding box center [330, 208] width 40 height 16
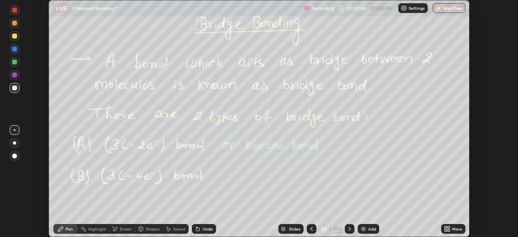
click at [349, 226] on icon at bounding box center [349, 228] width 6 height 6
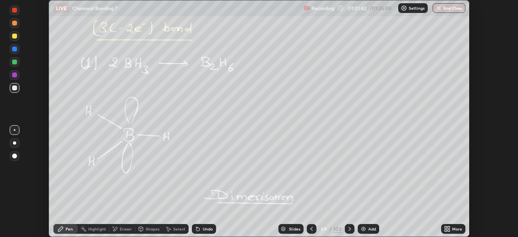
click at [347, 227] on icon at bounding box center [349, 228] width 6 height 6
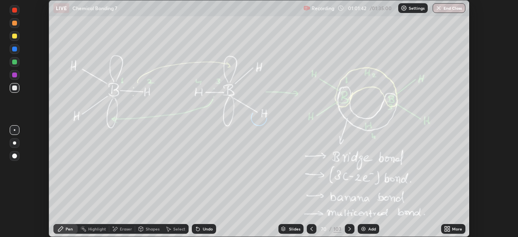
click at [348, 228] on icon at bounding box center [349, 228] width 6 height 6
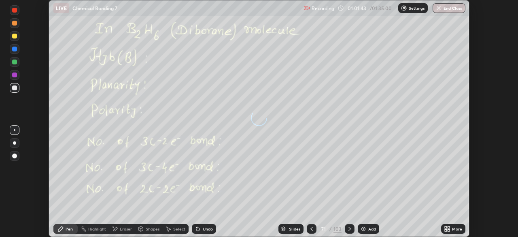
click at [445, 227] on icon at bounding box center [445, 227] width 2 height 2
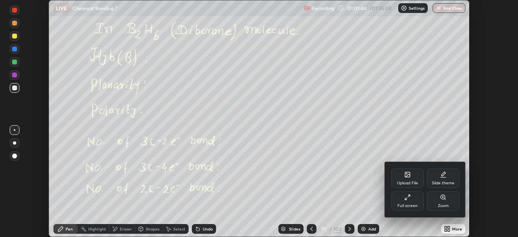
click at [404, 207] on div "Full screen" at bounding box center [407, 205] width 20 height 4
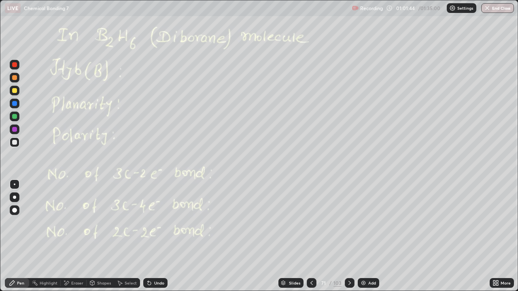
scroll to position [291, 518]
click at [351, 236] on icon at bounding box center [349, 283] width 6 height 6
click at [346, 236] on div at bounding box center [349, 283] width 10 height 10
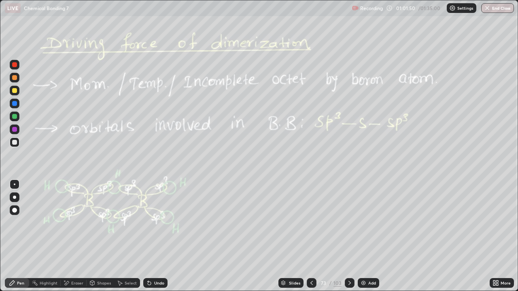
click at [347, 236] on div at bounding box center [349, 283] width 10 height 10
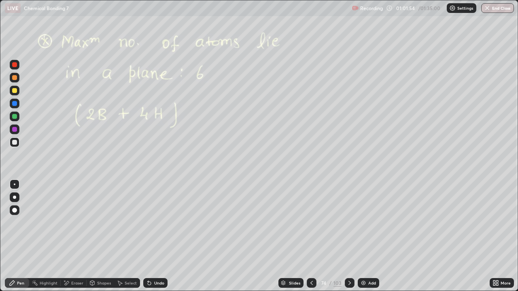
click at [311, 236] on icon at bounding box center [311, 283] width 6 height 6
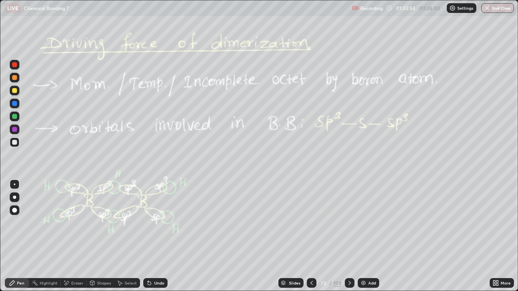
click at [349, 236] on icon at bounding box center [349, 283] width 6 height 6
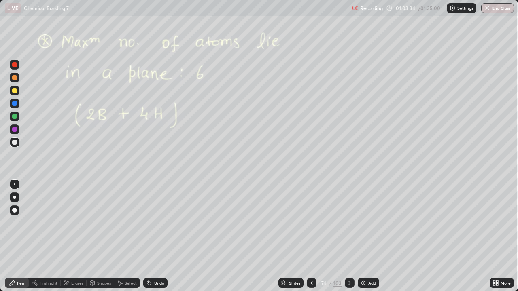
click at [310, 236] on icon at bounding box center [311, 283] width 6 height 6
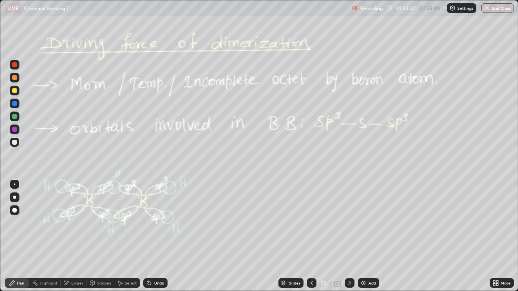
click at [352, 236] on div at bounding box center [349, 283] width 10 height 10
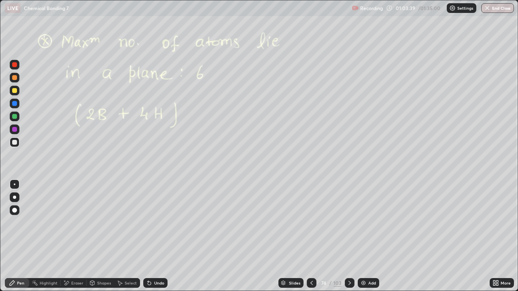
click at [78, 236] on div "Eraser" at bounding box center [77, 283] width 12 height 4
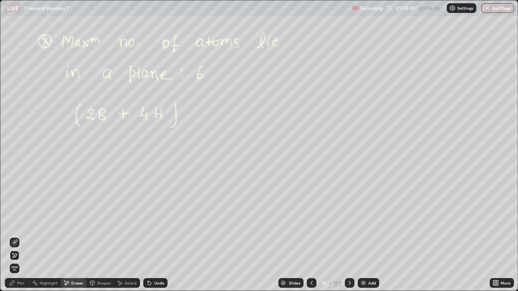
click at [15, 236] on span "Erase all" at bounding box center [14, 268] width 9 height 5
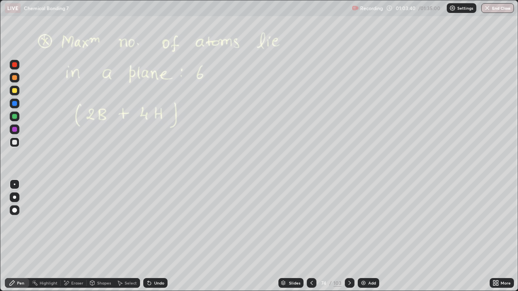
click at [347, 236] on div at bounding box center [349, 283] width 10 height 10
click at [311, 236] on icon at bounding box center [311, 283] width 2 height 4
click at [363, 236] on img at bounding box center [363, 283] width 6 height 6
click at [13, 119] on div at bounding box center [15, 117] width 10 height 10
click at [150, 236] on icon at bounding box center [149, 283] width 6 height 6
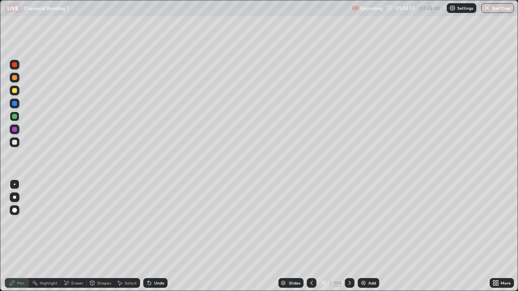
click at [151, 236] on div "Undo" at bounding box center [155, 283] width 24 height 10
click at [152, 236] on div "Undo" at bounding box center [155, 283] width 24 height 10
click at [152, 236] on div "Undo" at bounding box center [153, 283] width 27 height 16
click at [150, 236] on div "Undo" at bounding box center [153, 283] width 27 height 16
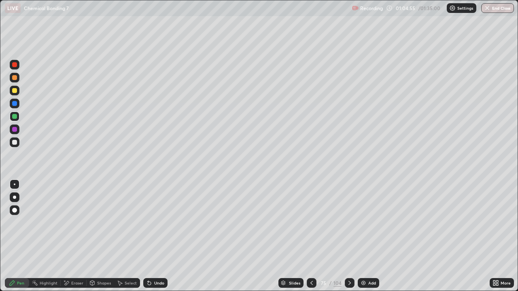
click at [151, 236] on div "Undo" at bounding box center [153, 283] width 27 height 16
click at [149, 236] on div "Undo" at bounding box center [153, 283] width 27 height 16
click at [148, 236] on div "Undo" at bounding box center [155, 283] width 24 height 10
click at [146, 236] on div "Undo" at bounding box center [155, 283] width 24 height 10
click at [148, 236] on div "Undo" at bounding box center [153, 283] width 27 height 16
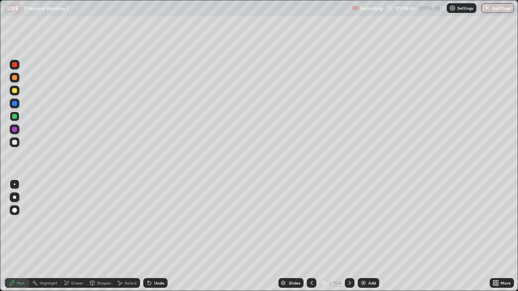
click at [149, 236] on div "Undo" at bounding box center [155, 283] width 24 height 10
click at [148, 236] on icon at bounding box center [148, 281] width 1 height 1
click at [147, 236] on div "Undo" at bounding box center [153, 283] width 27 height 16
click at [148, 236] on div "Undo" at bounding box center [153, 283] width 27 height 16
click at [149, 236] on div "Undo" at bounding box center [153, 283] width 27 height 16
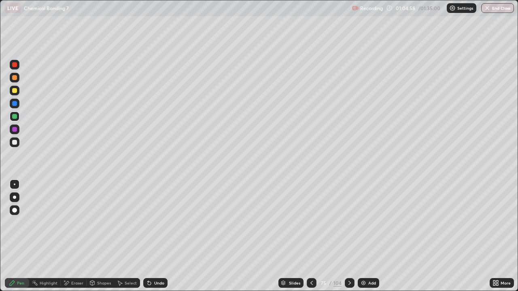
click at [150, 236] on div "Undo" at bounding box center [153, 283] width 27 height 16
click at [120, 236] on icon at bounding box center [120, 283] width 4 height 5
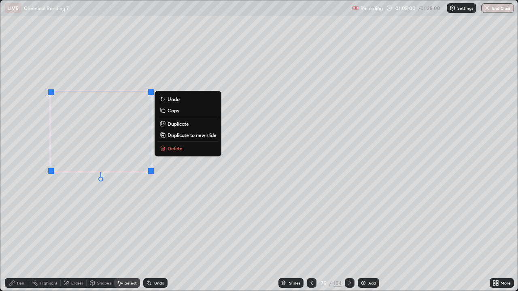
click at [177, 146] on p "Delete" at bounding box center [174, 148] width 15 height 6
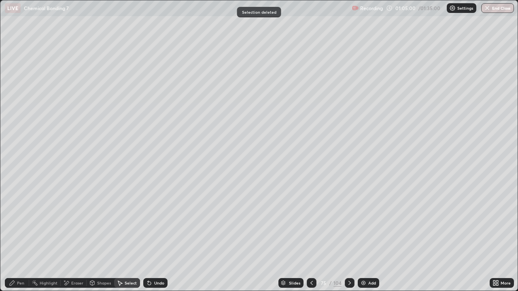
click at [18, 236] on div "Pen" at bounding box center [20, 283] width 7 height 4
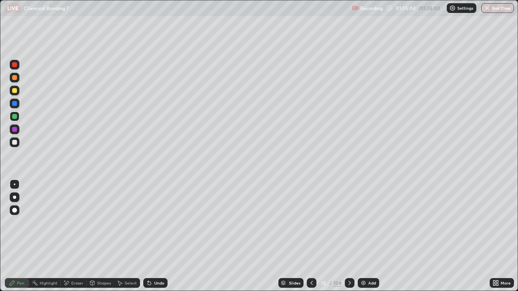
click at [156, 236] on div "Undo" at bounding box center [159, 283] width 10 height 4
click at [15, 91] on div at bounding box center [14, 90] width 5 height 5
click at [154, 236] on div "Undo" at bounding box center [159, 283] width 10 height 4
click at [152, 236] on div "Undo" at bounding box center [153, 283] width 27 height 16
click at [152, 236] on div "Undo" at bounding box center [155, 283] width 24 height 10
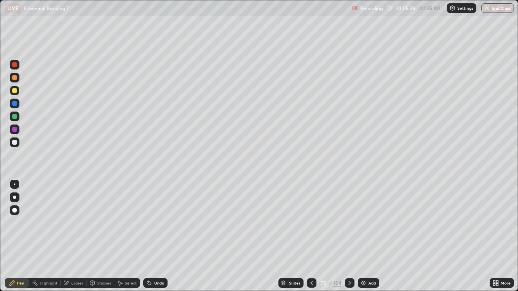
click at [151, 236] on div "Undo" at bounding box center [153, 283] width 27 height 16
click at [154, 236] on div "Undo" at bounding box center [155, 283] width 24 height 10
click at [152, 236] on div "Undo" at bounding box center [155, 283] width 24 height 10
click at [148, 236] on icon at bounding box center [149, 283] width 3 height 3
click at [146, 236] on icon at bounding box center [149, 283] width 6 height 6
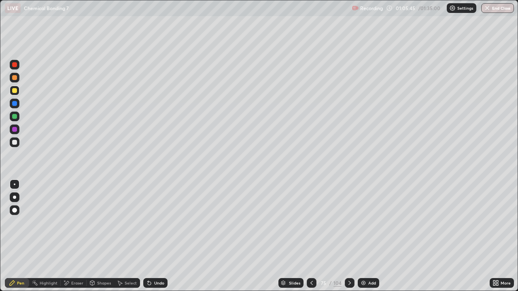
click at [146, 236] on div "Undo" at bounding box center [155, 283] width 24 height 10
click at [148, 236] on icon at bounding box center [149, 283] width 3 height 3
click at [154, 236] on div "Undo" at bounding box center [159, 283] width 10 height 4
click at [155, 236] on div "Undo" at bounding box center [159, 283] width 10 height 4
click at [156, 236] on div "Undo" at bounding box center [159, 283] width 10 height 4
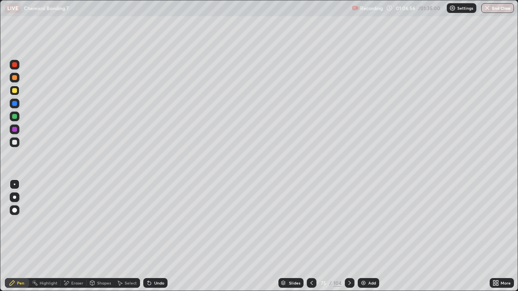
click at [358, 236] on div "Add" at bounding box center [367, 283] width 21 height 10
click at [311, 236] on icon at bounding box center [311, 283] width 6 height 6
click at [308, 236] on div at bounding box center [311, 283] width 10 height 10
click at [348, 236] on icon at bounding box center [349, 283] width 6 height 6
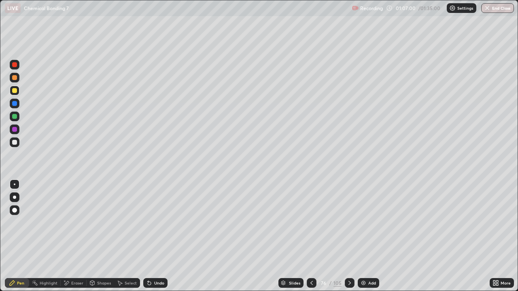
click at [348, 236] on icon at bounding box center [349, 283] width 6 height 6
click at [344, 236] on div at bounding box center [349, 283] width 10 height 16
click at [307, 236] on div at bounding box center [311, 283] width 10 height 16
click at [351, 236] on div at bounding box center [349, 283] width 10 height 16
click at [80, 236] on div "Eraser" at bounding box center [77, 283] width 12 height 4
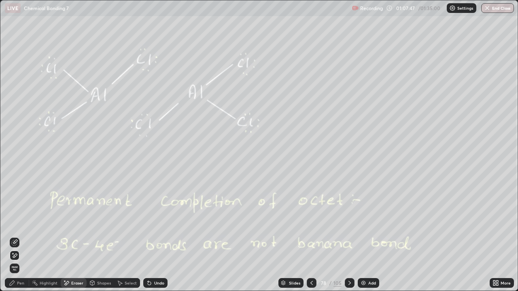
click at [152, 236] on div "Undo" at bounding box center [155, 283] width 24 height 10
click at [310, 236] on icon at bounding box center [311, 283] width 6 height 6
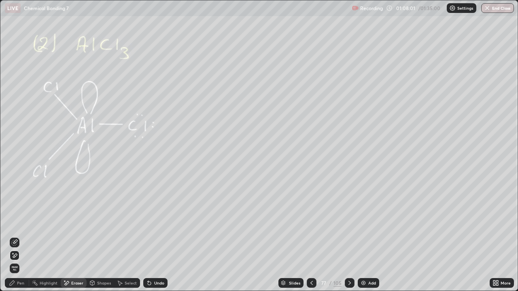
click at [313, 236] on div at bounding box center [311, 283] width 10 height 16
click at [349, 236] on icon at bounding box center [349, 283] width 6 height 6
click at [18, 236] on div "Pen" at bounding box center [20, 283] width 7 height 4
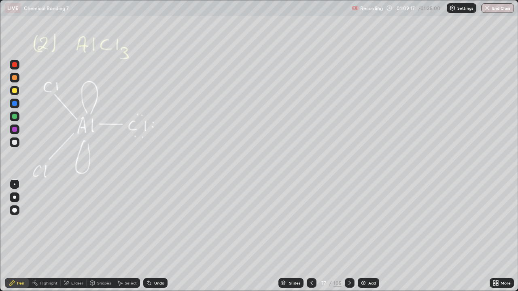
click at [11, 80] on div at bounding box center [15, 78] width 10 height 10
click at [352, 236] on div at bounding box center [349, 283] width 10 height 10
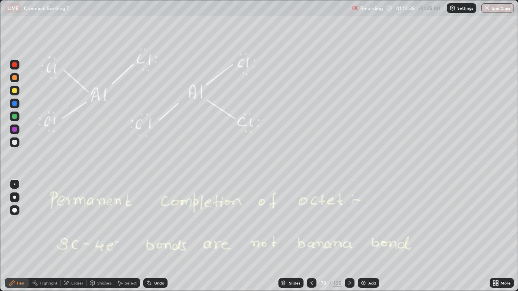
click at [346, 236] on icon at bounding box center [349, 283] width 6 height 6
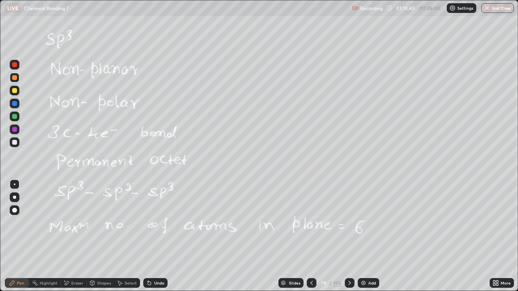
click at [14, 142] on div at bounding box center [14, 142] width 5 height 5
click at [311, 236] on div at bounding box center [311, 283] width 10 height 10
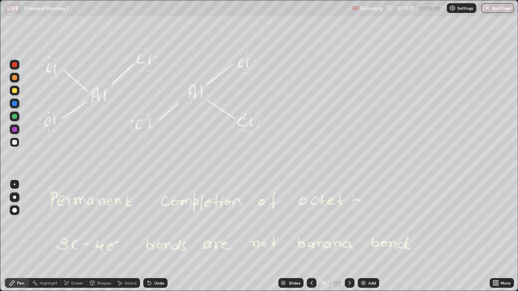
click at [347, 236] on div at bounding box center [349, 283] width 10 height 16
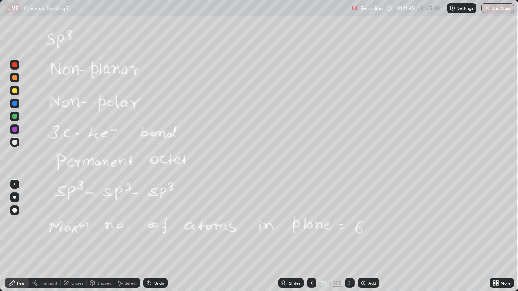
click at [66, 236] on icon at bounding box center [67, 283] width 4 height 4
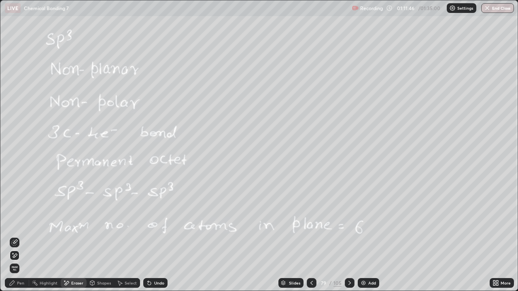
click at [15, 236] on span "Erase all" at bounding box center [14, 268] width 9 height 5
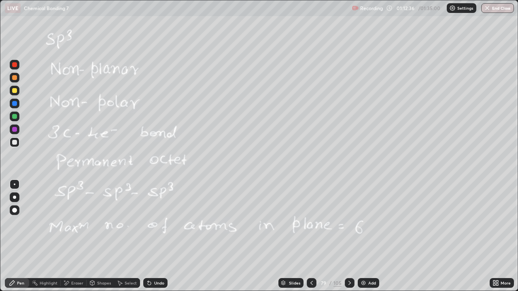
click at [347, 236] on icon at bounding box center [349, 283] width 6 height 6
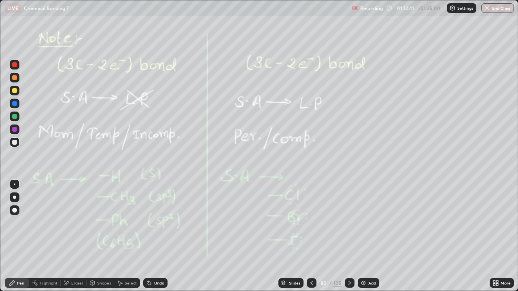
click at [311, 236] on icon at bounding box center [311, 283] width 6 height 6
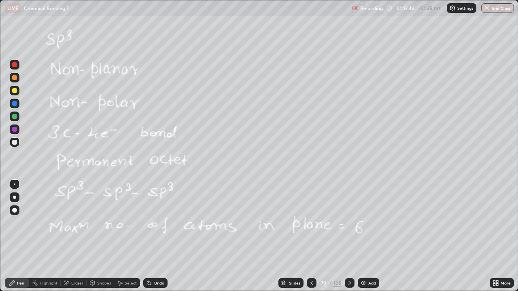
click at [366, 236] on div "Add" at bounding box center [367, 283] width 21 height 10
click at [98, 236] on div "Shapes" at bounding box center [104, 283] width 14 height 4
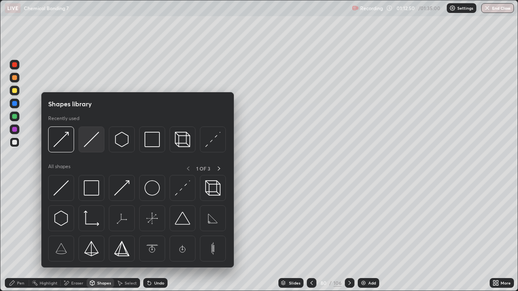
click at [91, 136] on img at bounding box center [91, 139] width 15 height 15
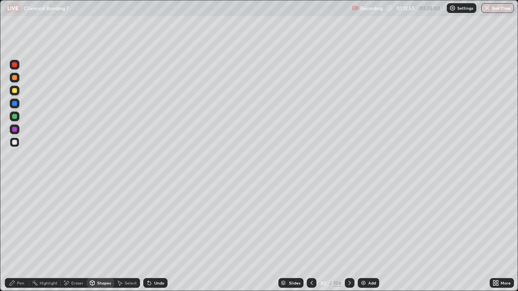
click at [12, 146] on div at bounding box center [15, 142] width 10 height 10
click at [18, 236] on div "Pen" at bounding box center [20, 283] width 7 height 4
click at [13, 76] on div at bounding box center [14, 77] width 5 height 5
click at [148, 236] on icon at bounding box center [148, 281] width 1 height 1
click at [79, 236] on div "Eraser" at bounding box center [77, 283] width 12 height 4
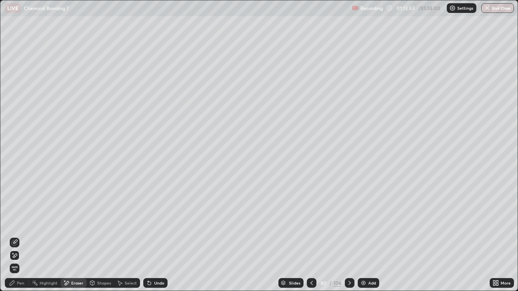
click at [18, 236] on div "Pen" at bounding box center [17, 283] width 24 height 10
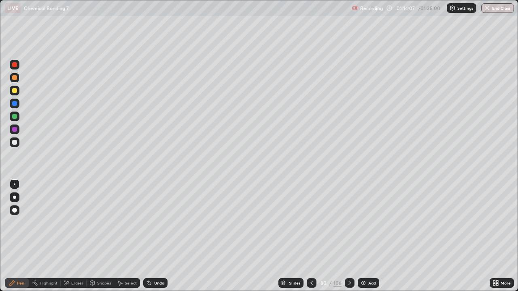
click at [129, 236] on div "Select" at bounding box center [131, 283] width 12 height 4
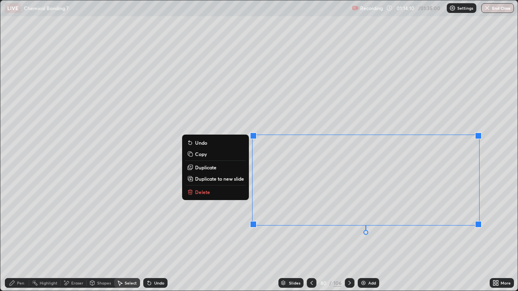
click at [204, 190] on p "Delete" at bounding box center [202, 192] width 15 height 6
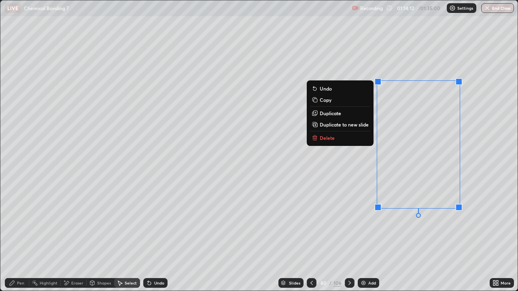
click at [322, 135] on p "Delete" at bounding box center [326, 138] width 15 height 6
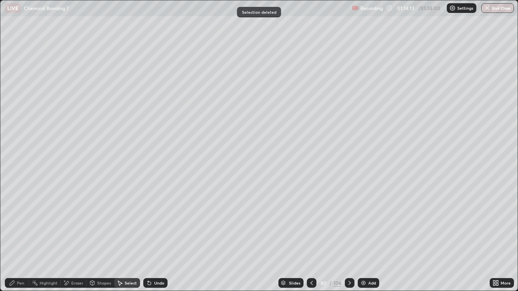
click at [20, 236] on div "Pen" at bounding box center [17, 283] width 24 height 10
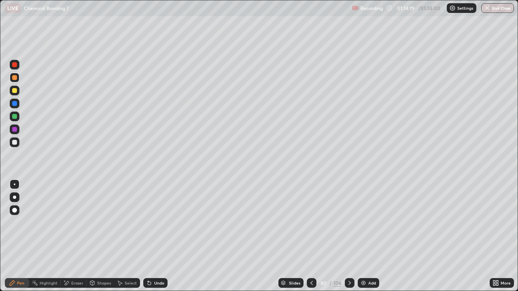
click at [131, 236] on div "Select" at bounding box center [127, 283] width 26 height 10
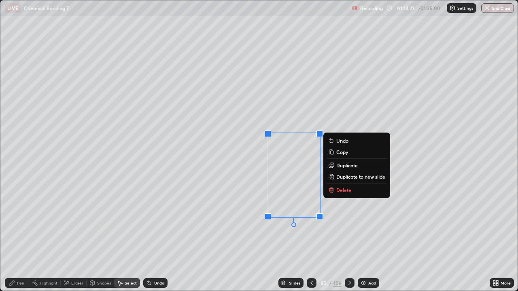
click at [343, 189] on p "Delete" at bounding box center [343, 190] width 15 height 6
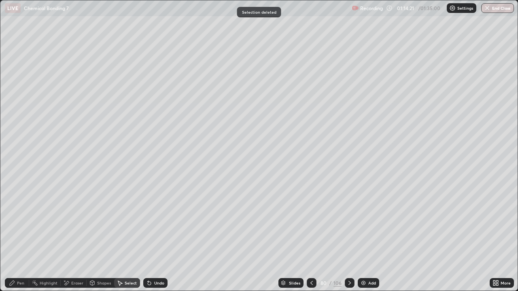
click at [348, 236] on icon at bounding box center [349, 283] width 6 height 6
click at [17, 236] on div "Pen" at bounding box center [17, 283] width 24 height 10
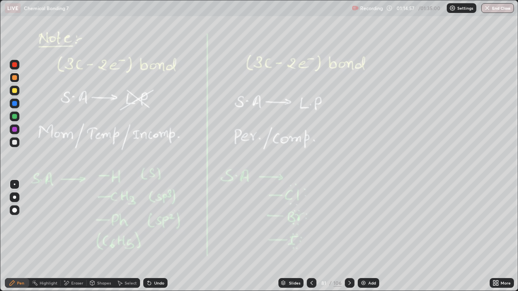
click at [15, 93] on div at bounding box center [15, 91] width 10 height 10
click at [348, 236] on icon at bounding box center [349, 283] width 2 height 4
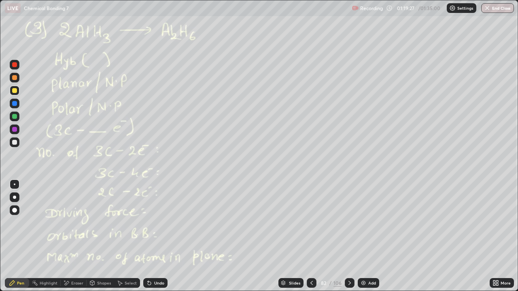
click at [14, 118] on div at bounding box center [14, 116] width 5 height 5
click at [14, 77] on div at bounding box center [14, 77] width 5 height 5
click at [347, 236] on icon at bounding box center [349, 283] width 6 height 6
click at [307, 236] on div at bounding box center [311, 283] width 10 height 10
click at [351, 236] on div at bounding box center [349, 283] width 10 height 10
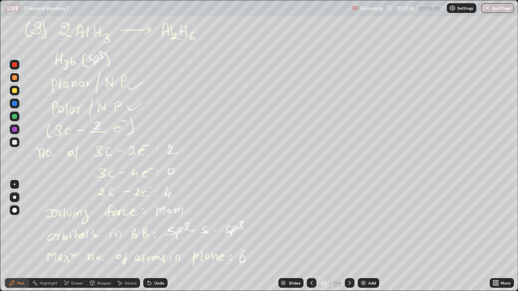
click at [348, 236] on icon at bounding box center [349, 283] width 6 height 6
click at [347, 236] on div at bounding box center [349, 283] width 10 height 10
click at [348, 236] on icon at bounding box center [349, 283] width 6 height 6
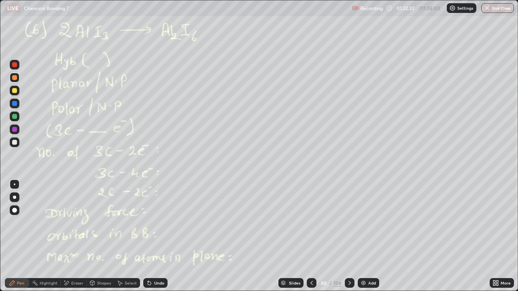
click at [348, 236] on icon at bounding box center [349, 283] width 6 height 6
click at [346, 236] on div at bounding box center [349, 283] width 10 height 10
click at [361, 236] on div "Add" at bounding box center [367, 283] width 21 height 10
click at [158, 236] on div "Undo" at bounding box center [159, 283] width 10 height 4
click at [157, 236] on div "Undo" at bounding box center [155, 283] width 24 height 10
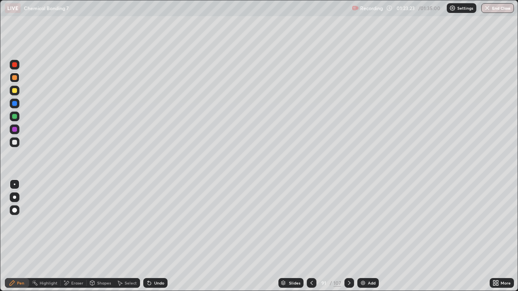
click at [158, 236] on div "Undo" at bounding box center [155, 283] width 24 height 10
click at [349, 236] on icon at bounding box center [349, 283] width 2 height 4
click at [310, 236] on icon at bounding box center [311, 283] width 2 height 4
click at [359, 236] on img at bounding box center [362, 283] width 6 height 6
click at [310, 236] on div at bounding box center [311, 283] width 10 height 16
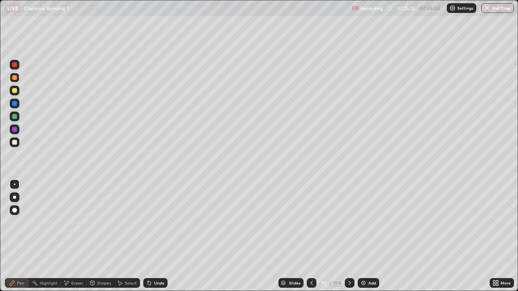
click at [494, 8] on button "End Class" at bounding box center [497, 8] width 33 height 10
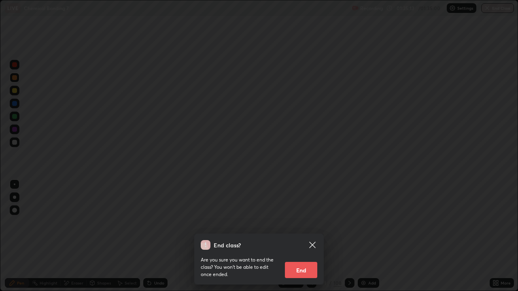
click at [307, 236] on button "End" at bounding box center [301, 270] width 32 height 16
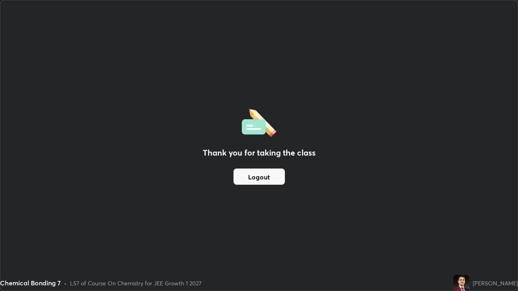
click at [258, 175] on button "Logout" at bounding box center [258, 177] width 51 height 16
click at [255, 178] on button "Logout" at bounding box center [258, 177] width 51 height 16
